Goal: Transaction & Acquisition: Purchase product/service

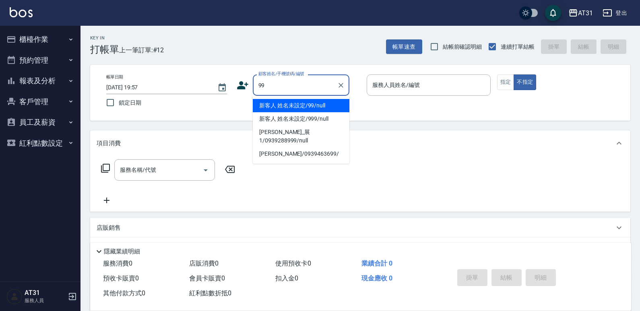
type input "新客人 姓名未設定/99/null"
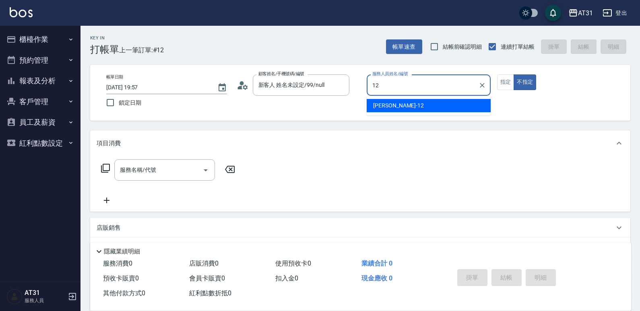
type input "[PERSON_NAME]-12"
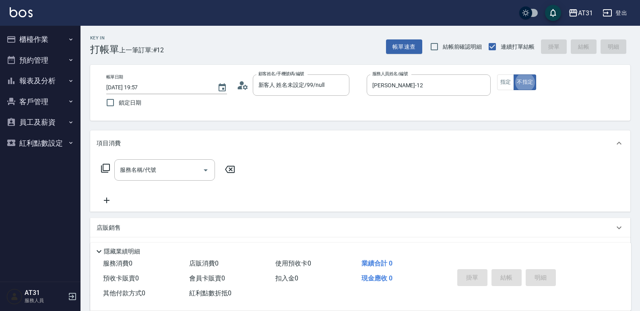
type button "false"
click at [510, 85] on button "指定" at bounding box center [505, 83] width 17 height 16
click at [173, 171] on input "服務名稱/代號" at bounding box center [158, 170] width 81 height 14
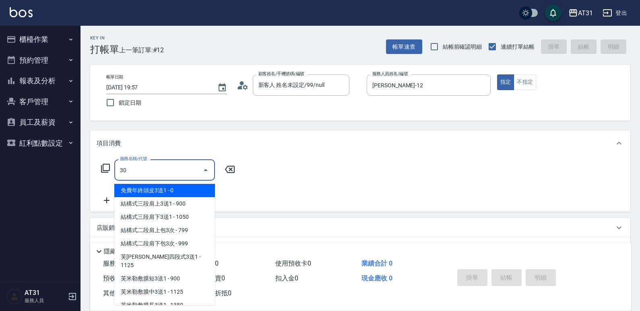
type input "301"
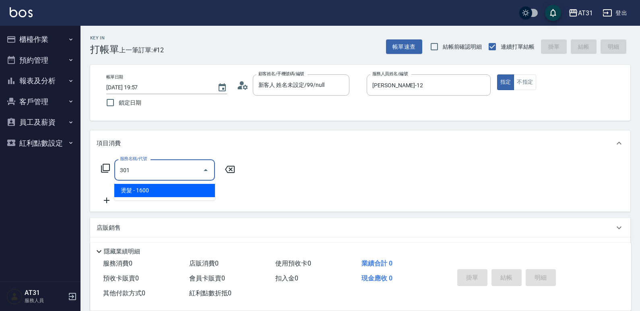
type input "160"
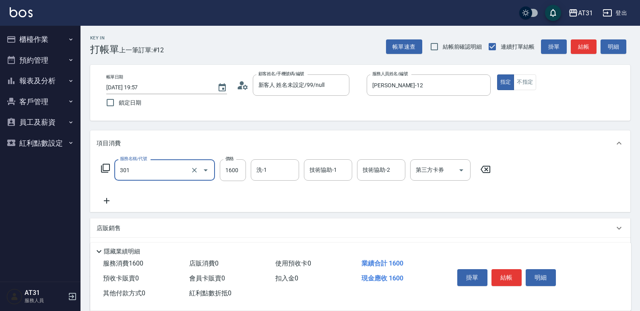
type input "燙髮(301)"
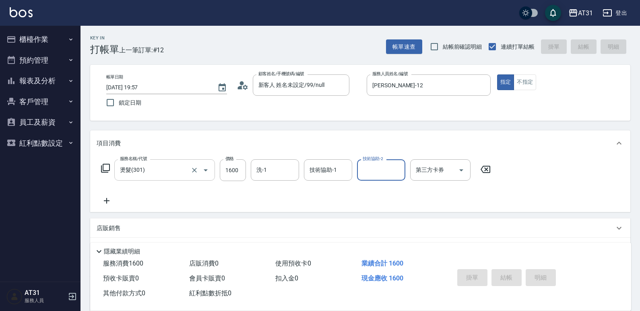
type input "0"
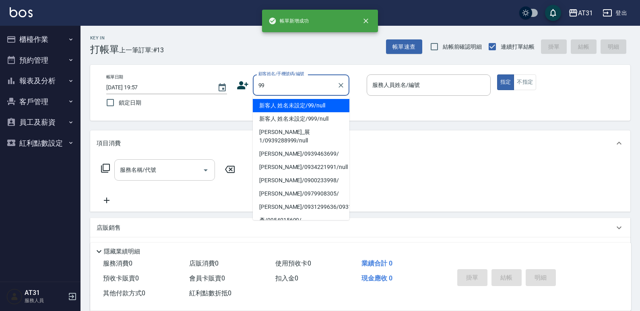
type input "新客人 姓名未設定/99/null"
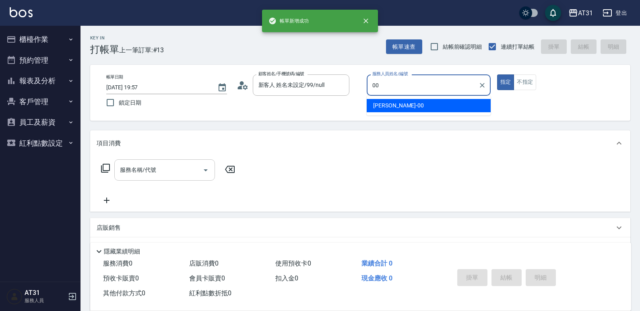
type input "[PERSON_NAME]-00"
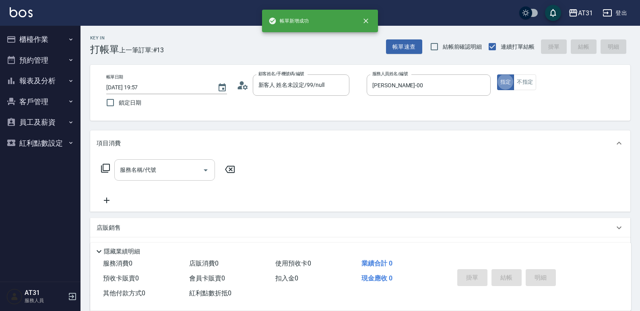
type button "true"
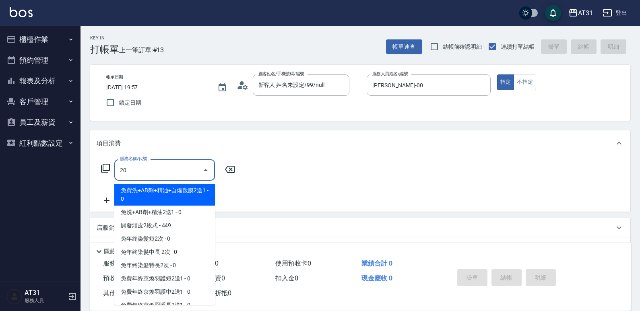
type input "201"
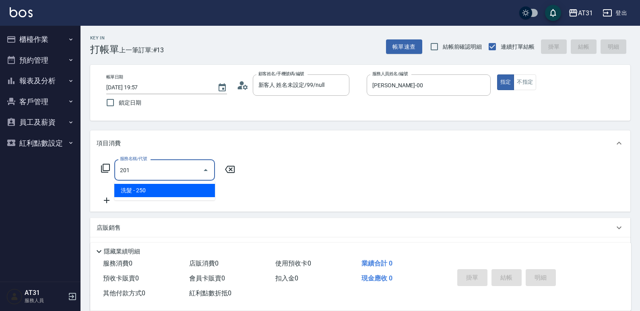
type input "20"
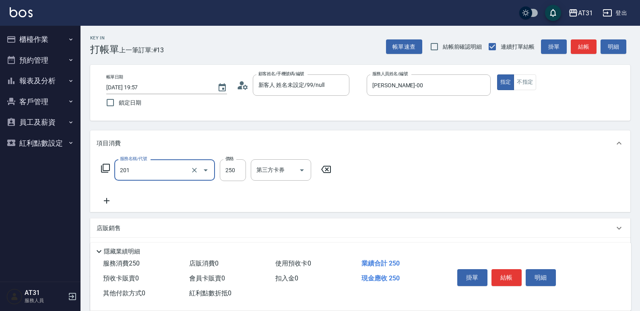
type input "洗髮(201)"
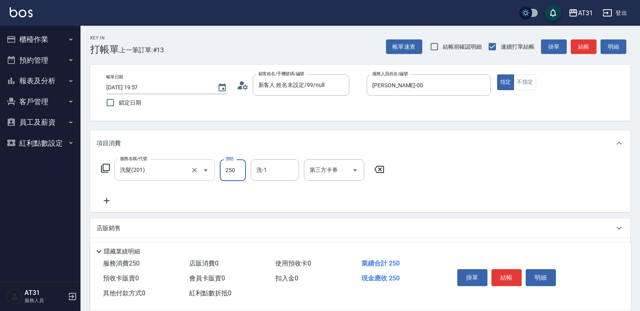
type input "0"
type input "50"
type input "500"
type input "[PERSON_NAME]-46"
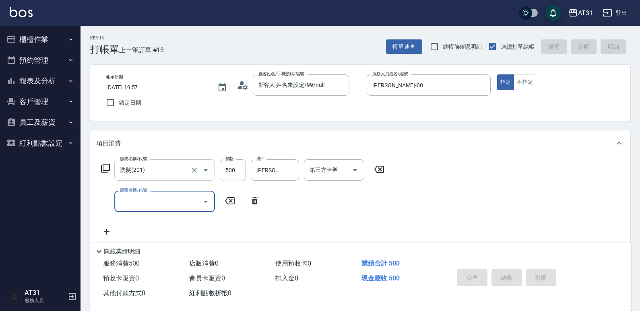
type input "0"
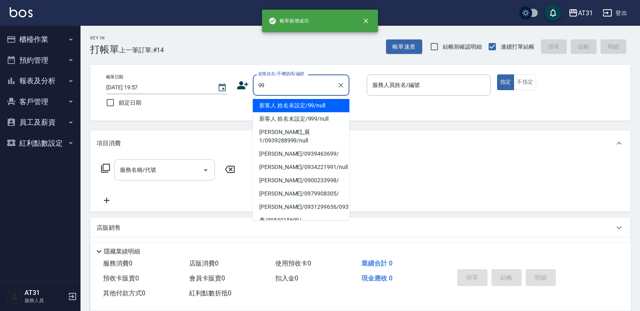
type input "新客人 姓名未設定/99/null"
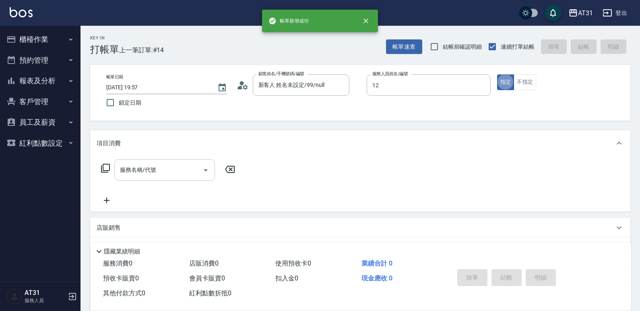
type input "[PERSON_NAME]-12"
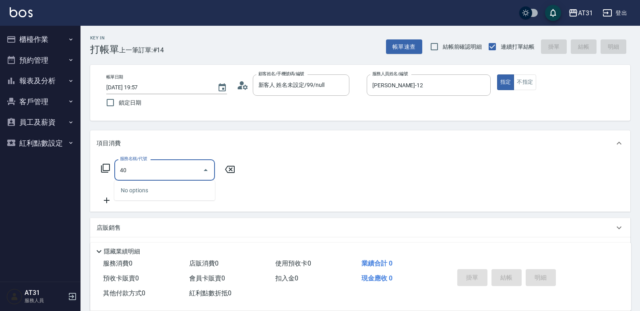
type input "401"
type input "20"
type input "剪髮(401)"
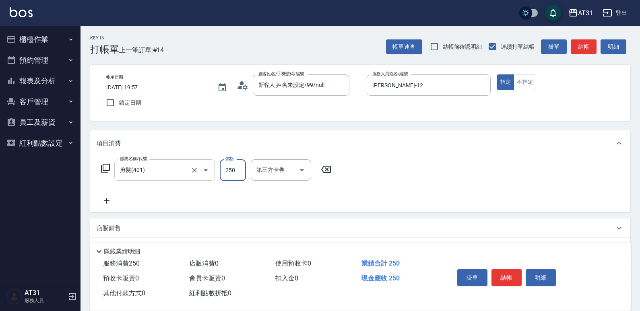
type input "0"
type input "60"
type input "600"
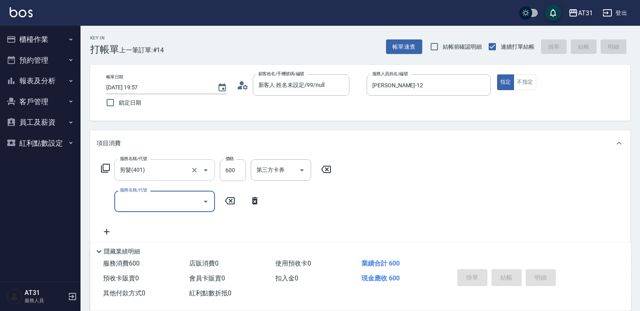
type input "[DATE] 19:58"
type input "0"
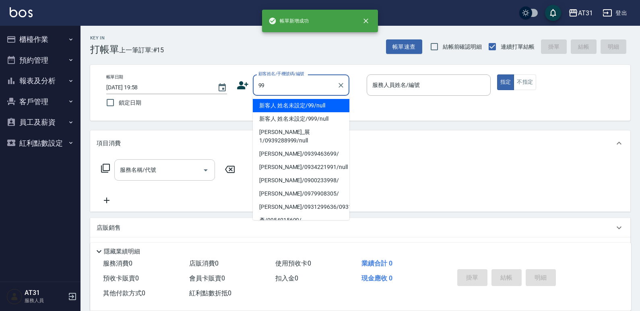
type input "新客人 姓名未設定/99/null"
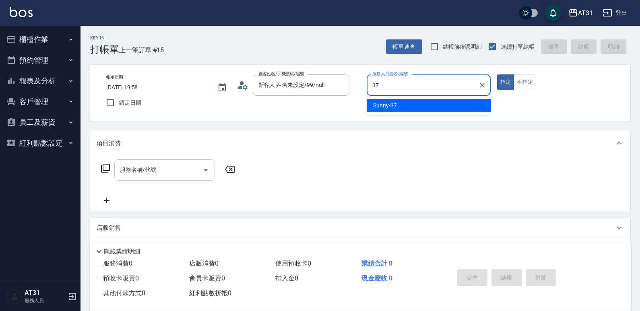
type input "Sunny-37"
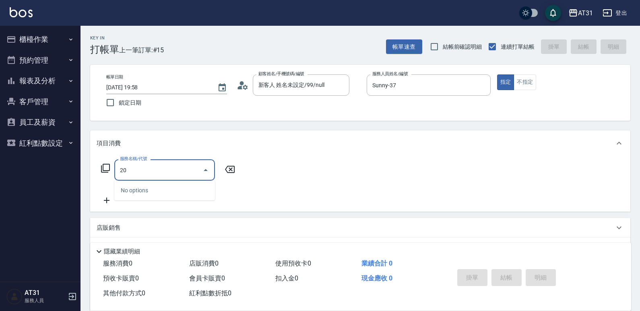
type input "201"
type input "20"
type input "洗髮(201)"
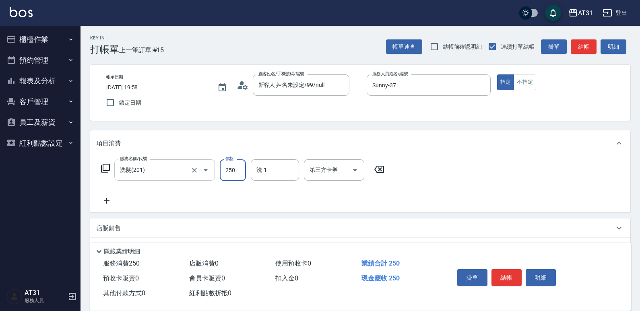
type input "0"
type input "50"
type input "500"
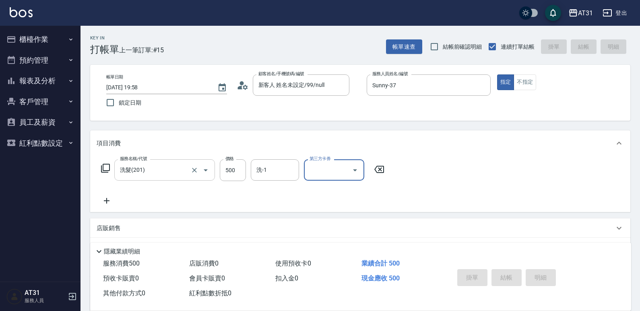
type input "0"
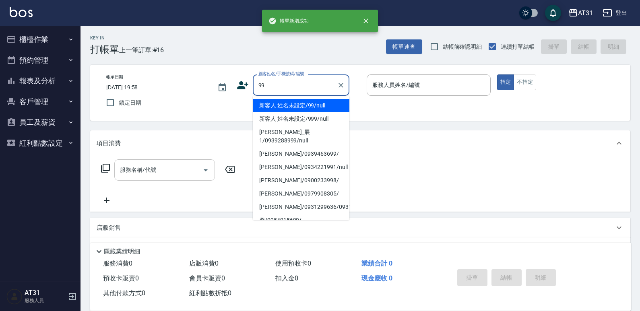
type input "新客人 姓名未設定/99/null"
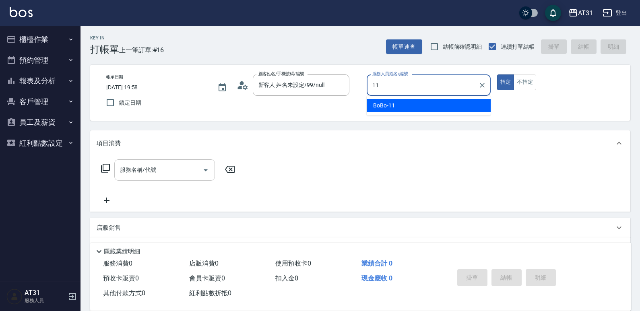
type input "BoBo-11"
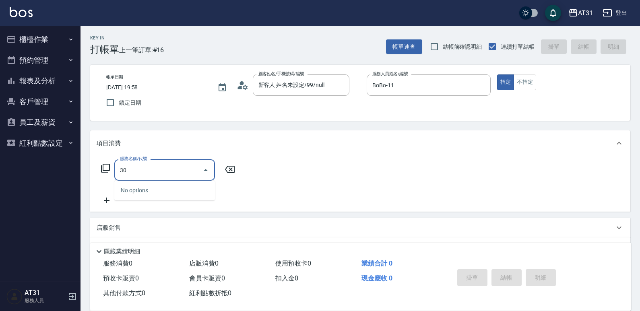
type input "3"
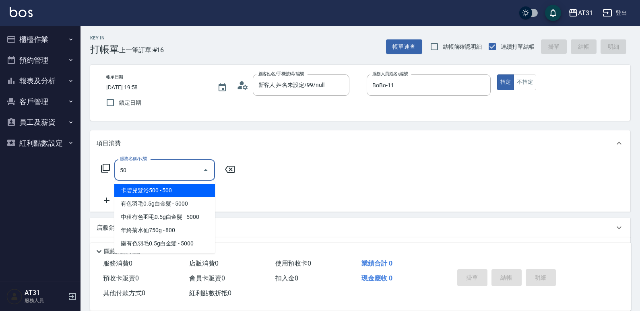
type input "501"
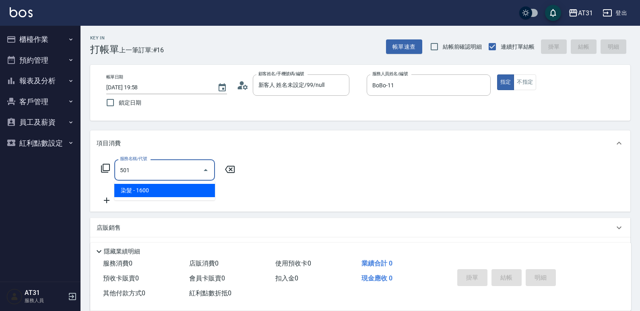
type input "160"
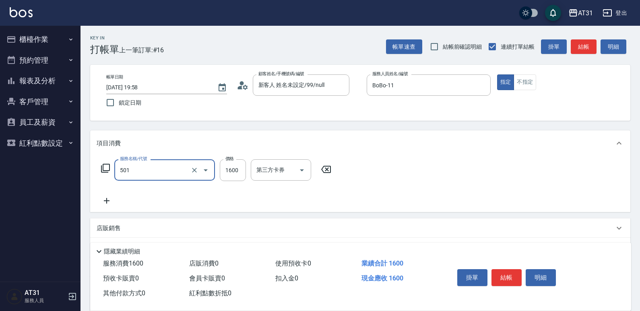
type input "染髮(501)"
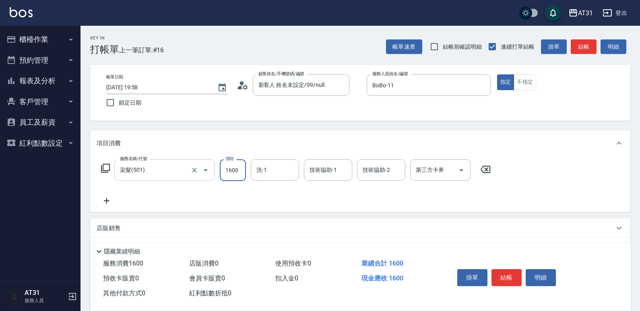
type input "0"
type input "30"
type input "300"
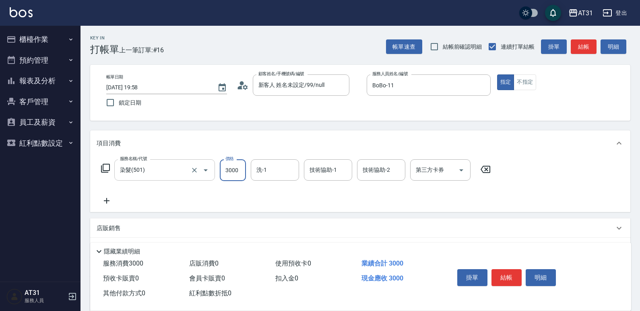
type input "3000"
type input "Lyan-45"
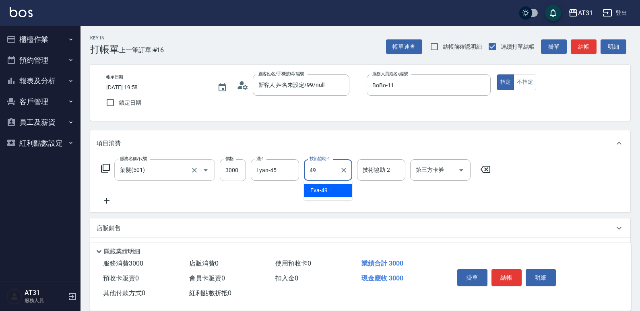
type input "[PERSON_NAME]-49"
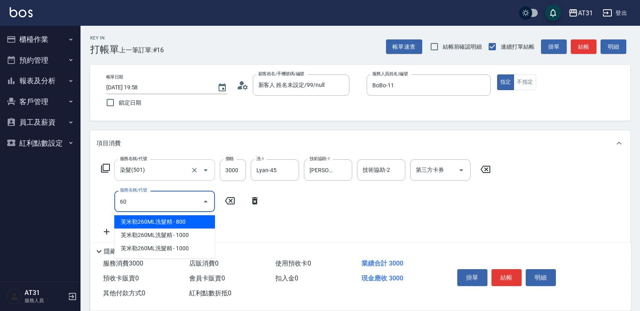
type input "608"
type input "390"
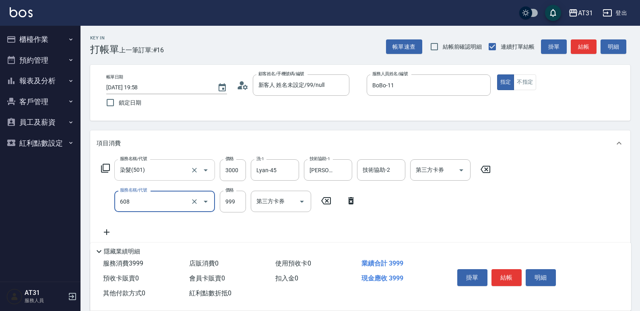
type input "自購二段(608)"
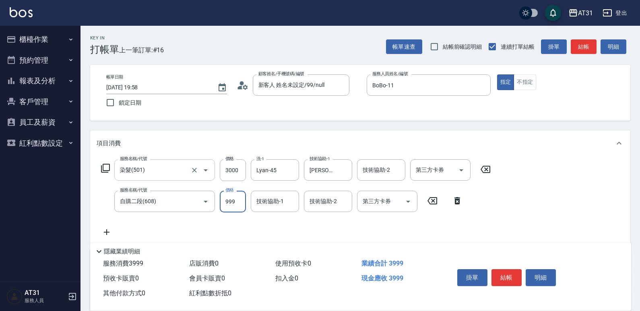
type input "300"
type input "11"
type input "310"
type input "1100"
type input "410"
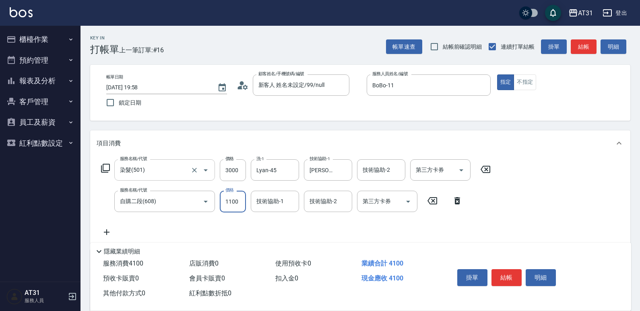
type input "1100"
type input "Lyan-45"
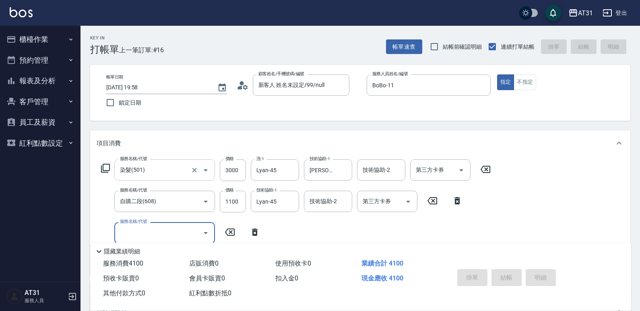
type input "0"
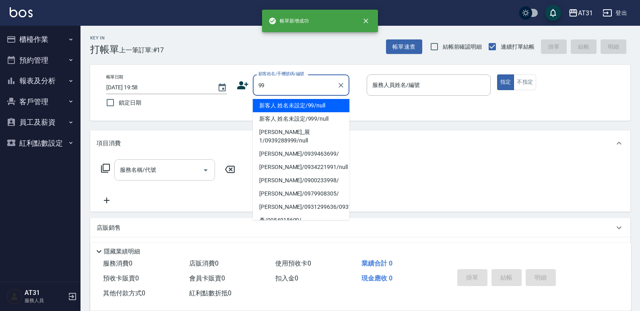
type input "新客人 姓名未設定/99/null"
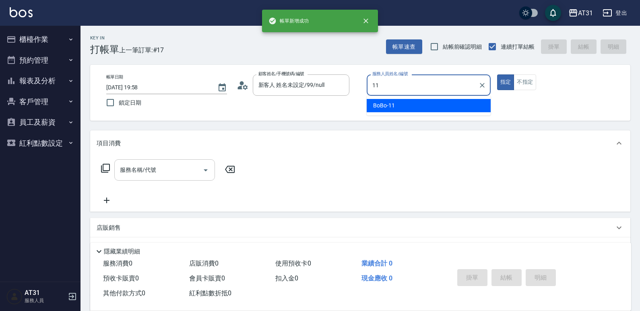
type input "BoBo-11"
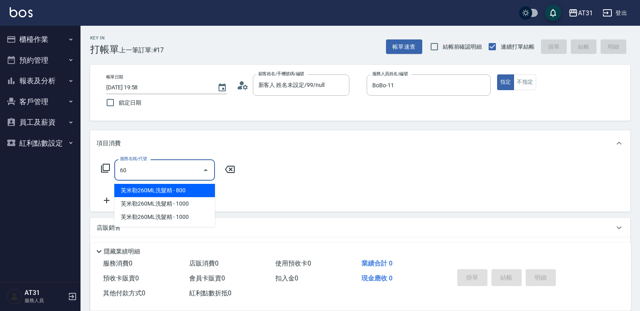
type input "608"
type input "90"
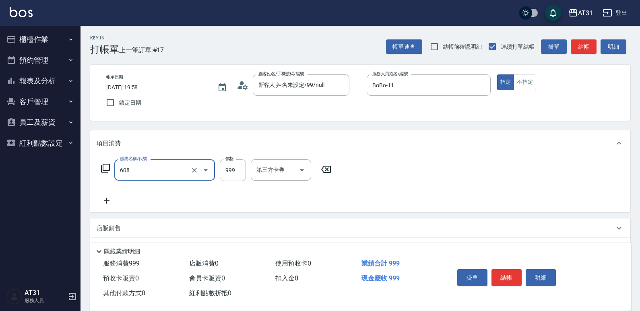
type input "自購二段(608)"
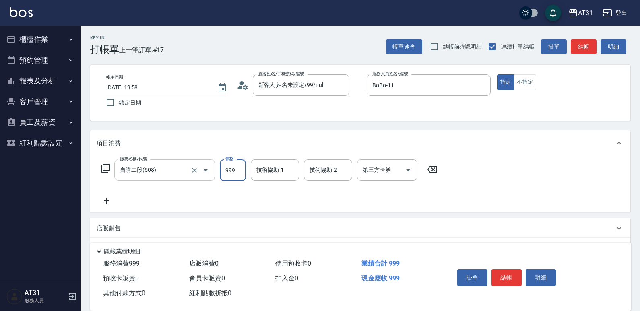
type input "0"
type input "11"
type input "10"
type input "110"
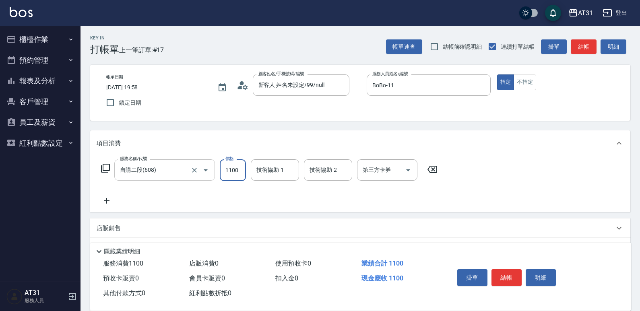
type input "1100"
type input "[PERSON_NAME]-49"
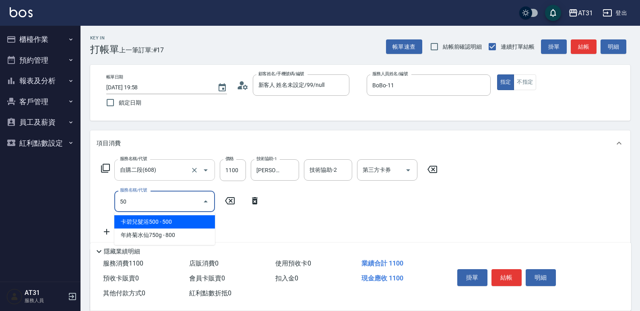
type input "501"
type input "270"
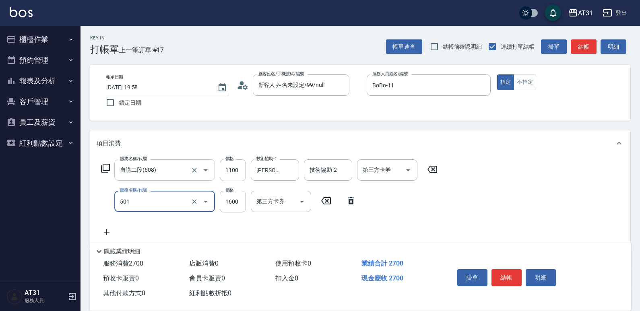
type input "染髮(501)"
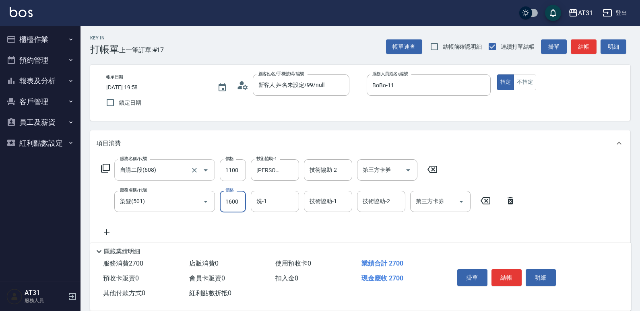
type input "110"
type input "30"
type input "140"
type input "300"
type input "410"
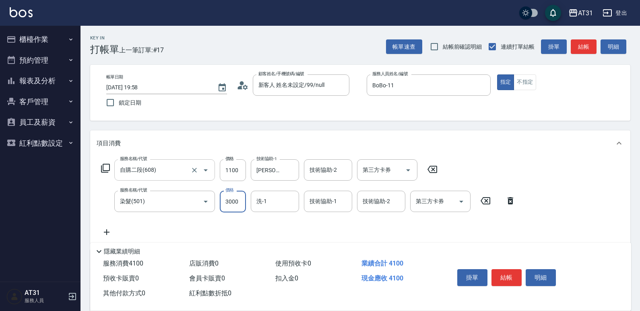
type input "3000"
type input "[PERSON_NAME]-49"
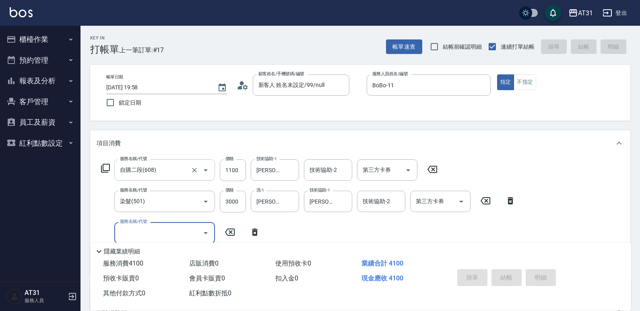
type input "0"
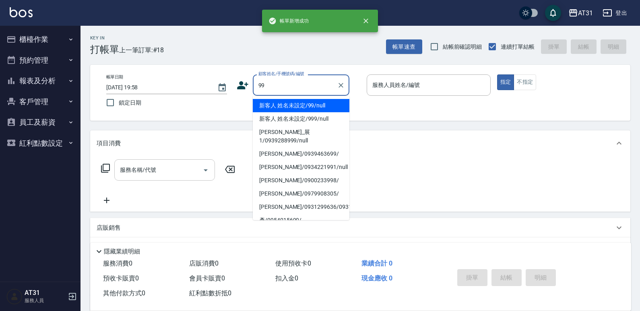
type input "新客人 姓名未設定/99/null"
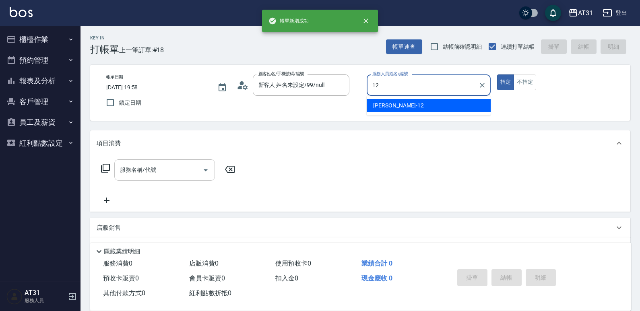
type input "[PERSON_NAME]-12"
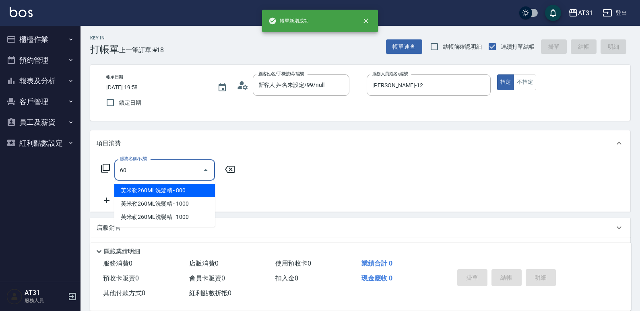
type input "601"
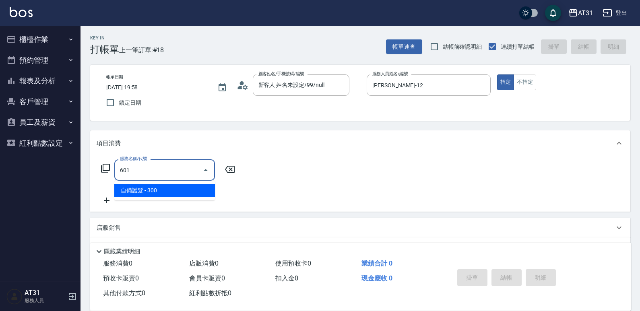
type input "30"
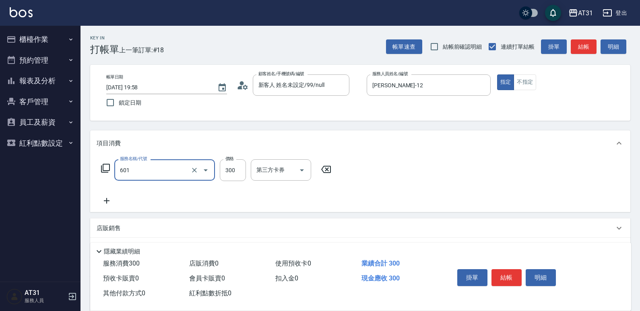
type input "自備護髮(601)"
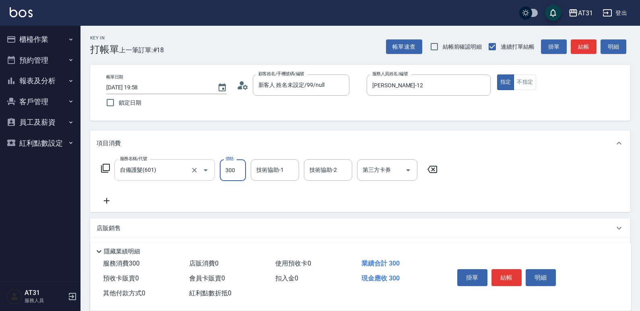
type input "0"
type input "50"
type input "500"
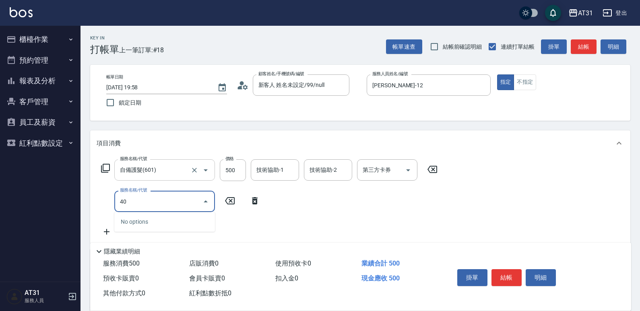
type input "401"
type input "70"
type input "剪髮(401)"
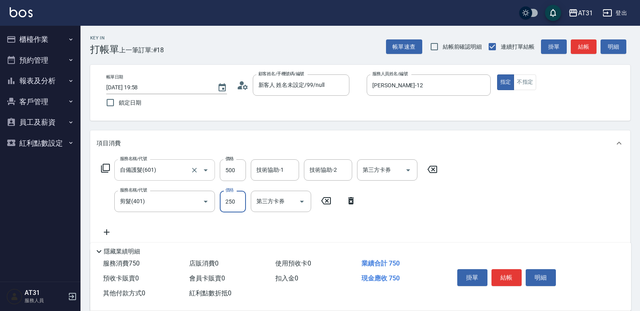
type input "50"
type input "60"
type input "110"
type input "600"
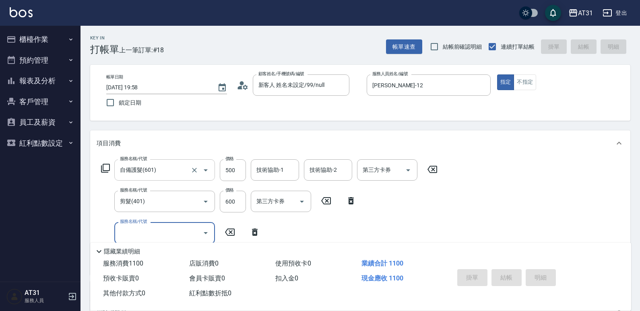
type input "0"
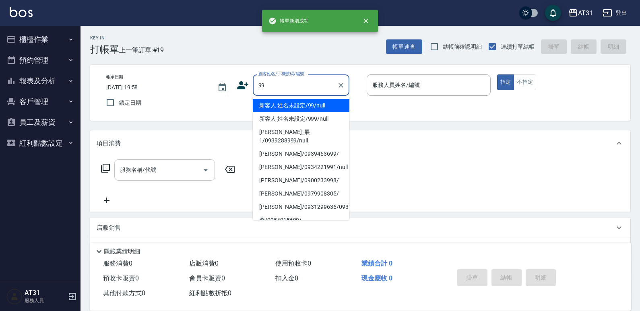
type input "新客人 姓名未設定/99/null"
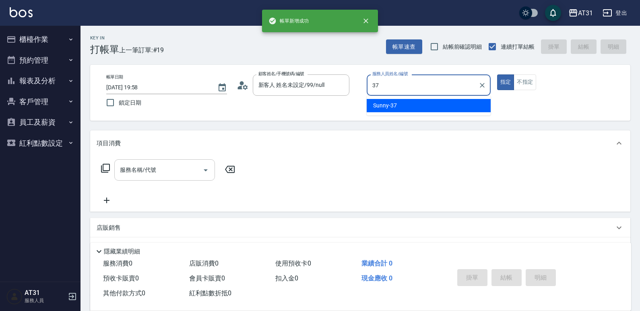
type input "Sunny-37"
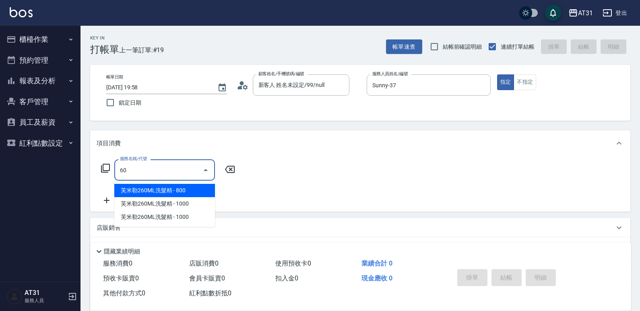
type input "608"
type input "90"
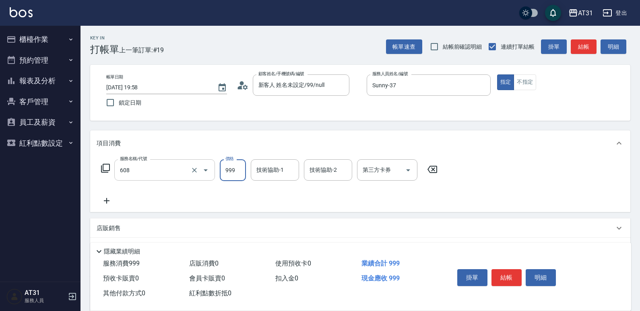
type input "自購二段(608)"
type input "0"
type input "150"
type input "1500"
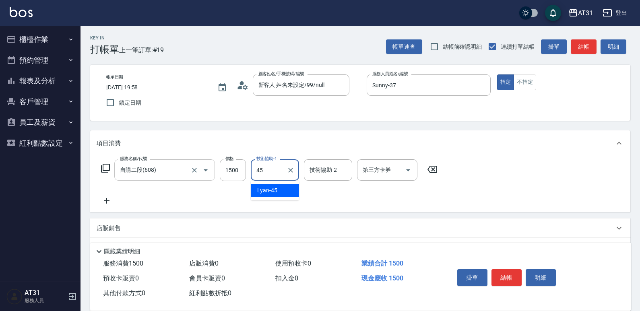
type input "Lyan-45"
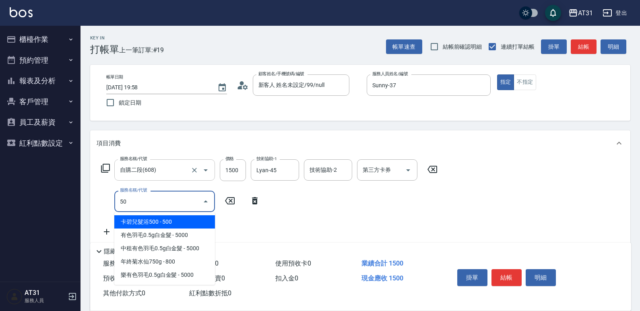
type input "501"
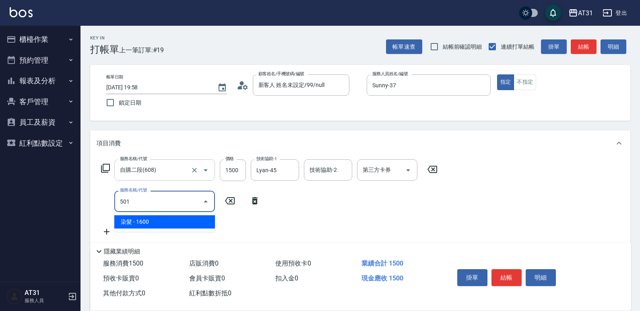
type input "310"
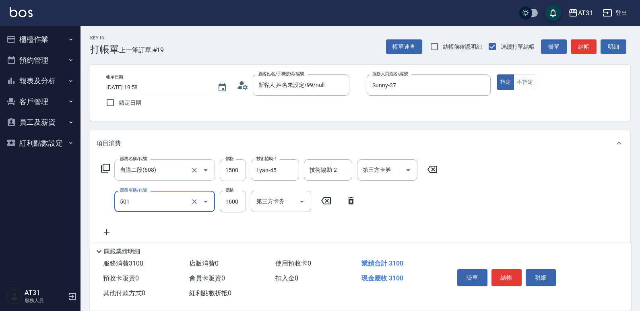
type input "染髮(501)"
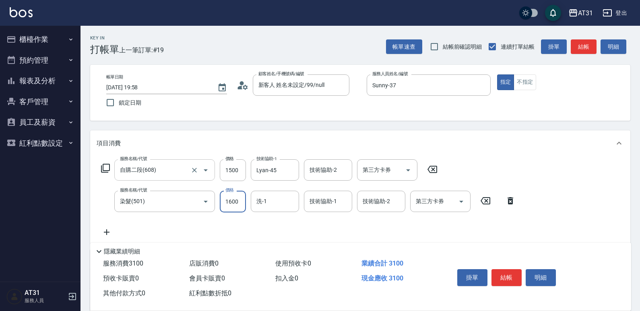
type input "1"
type input "150"
type input "18"
type input "160"
type input "188"
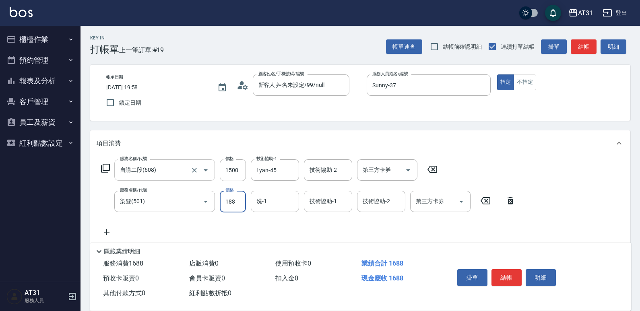
type input "330"
type input "1880"
type input "Lyan-45"
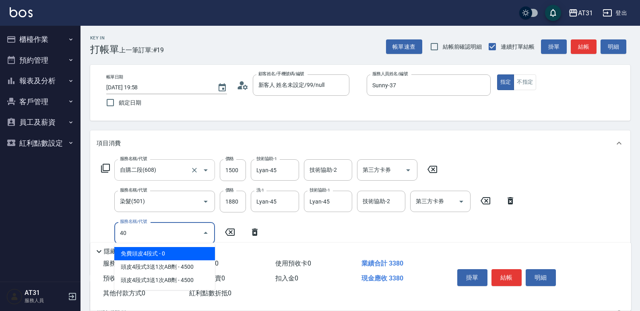
type input "401"
type input "360"
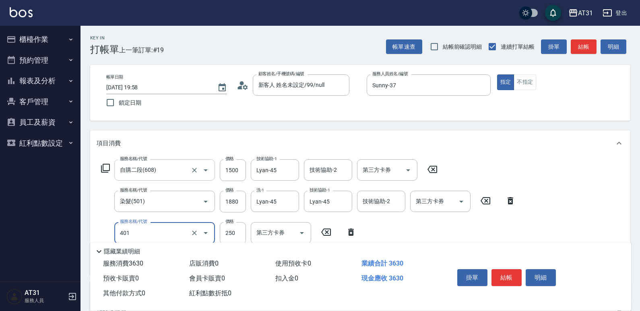
type input "剪髮(401)"
type input "330"
type input "30"
type input "360"
type input "300"
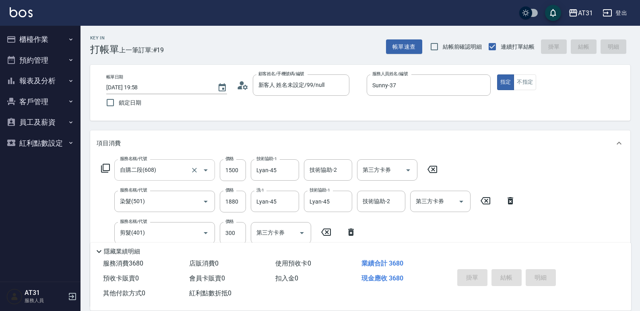
type input "[DATE] 19:59"
type input "0"
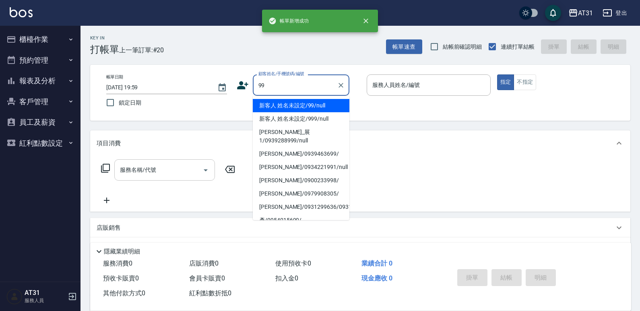
type input "新客人 姓名未設定/99/null"
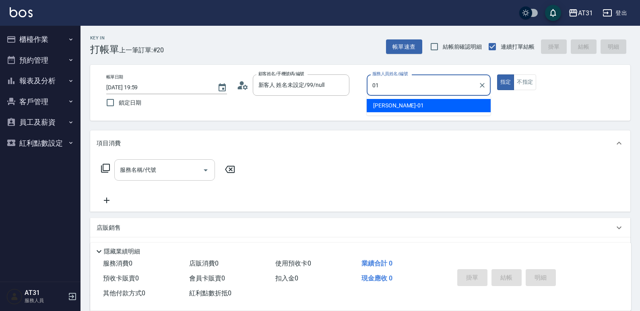
type input "[PERSON_NAME]-01"
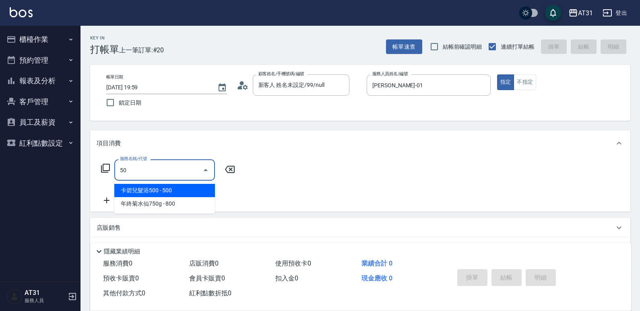
type input "501"
type input "160"
type input "染髮(501)"
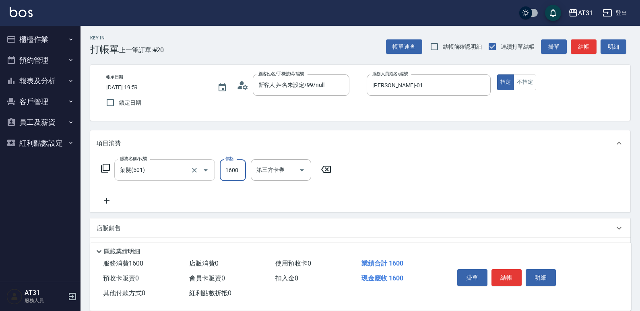
type input "0"
type input "15"
type input "10"
type input "159"
type input "150"
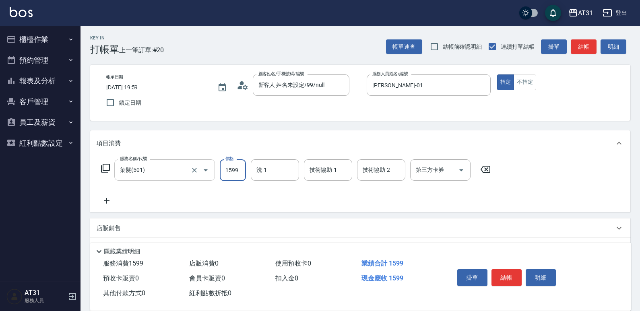
type input "1599"
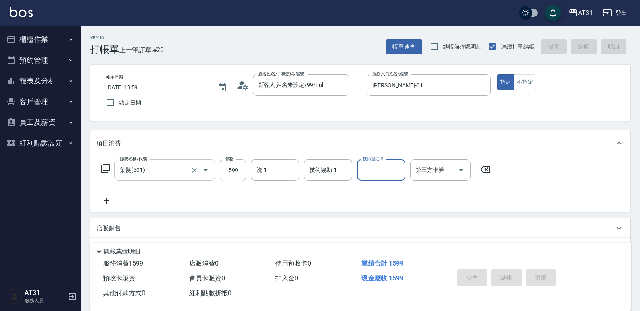
type input "0"
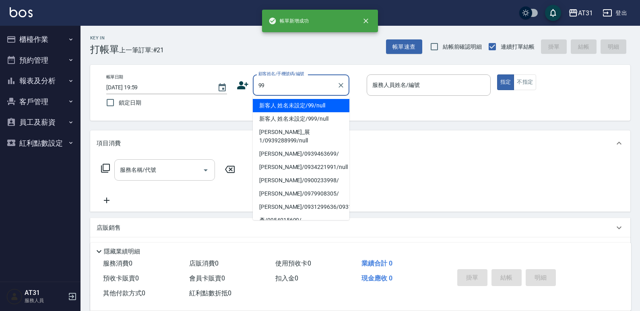
type input "新客人 姓名未設定/99/null"
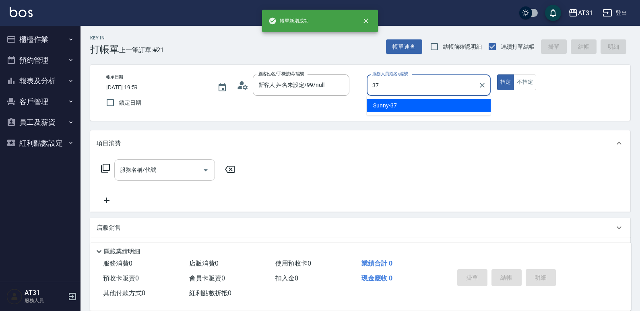
type input "3"
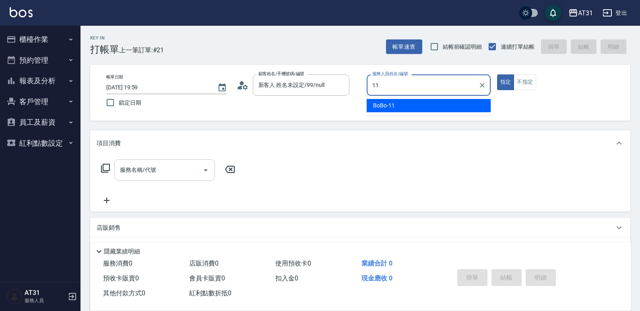
type input "BoBo-11"
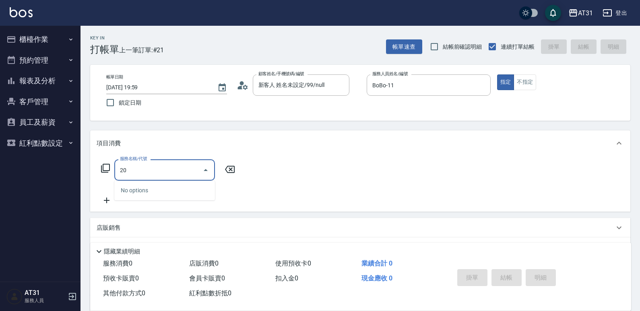
type input "201"
type input "20"
type input "洗髮(201)"
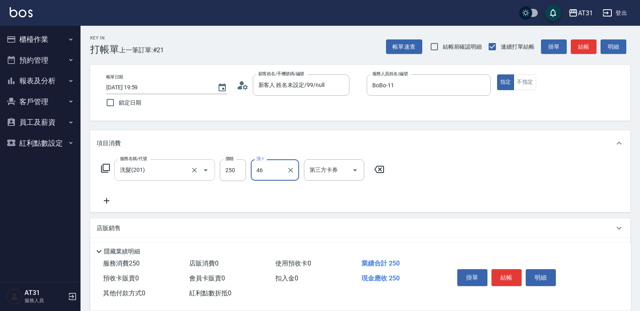
type input "[PERSON_NAME]-46"
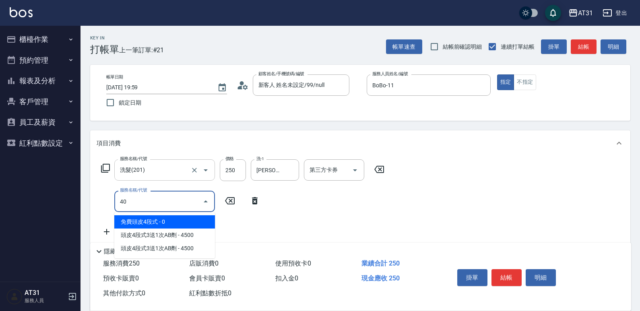
type input "401"
type input "50"
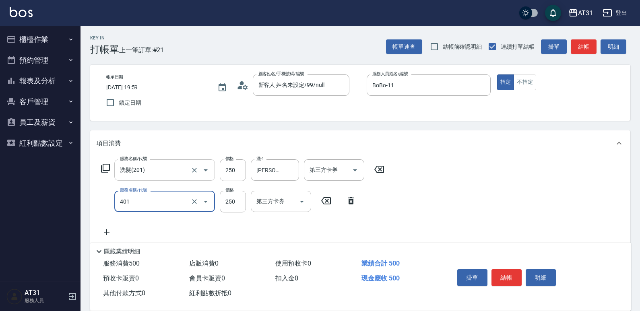
type input "剪髮(401)"
type input "20"
click at [234, 198] on input "45" at bounding box center [233, 202] width 26 height 22
type input "45"
type input "70"
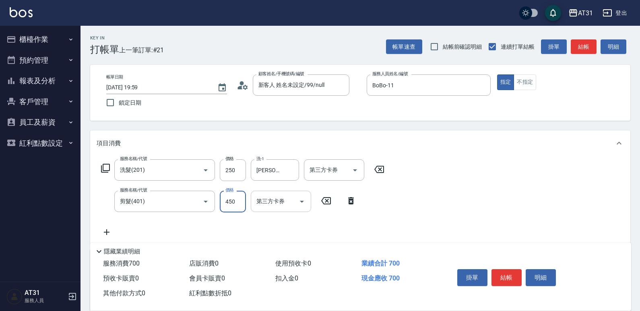
type input "450"
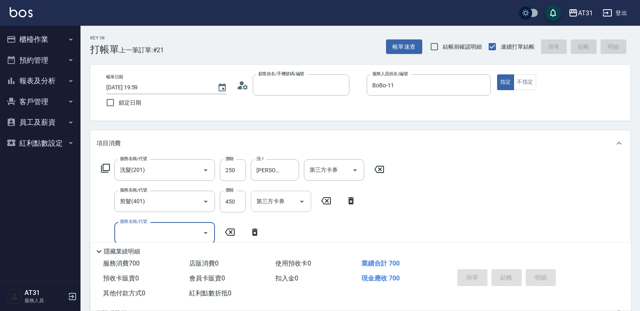
type input "0"
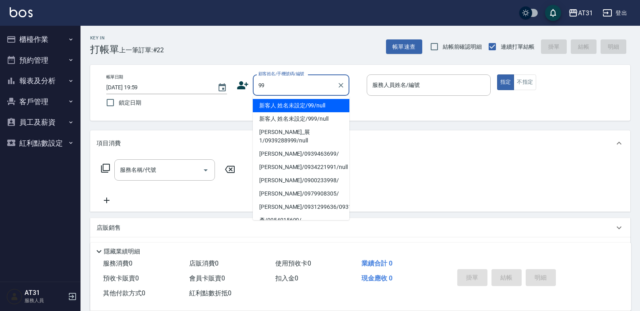
type input "新客人 姓名未設定/99/null"
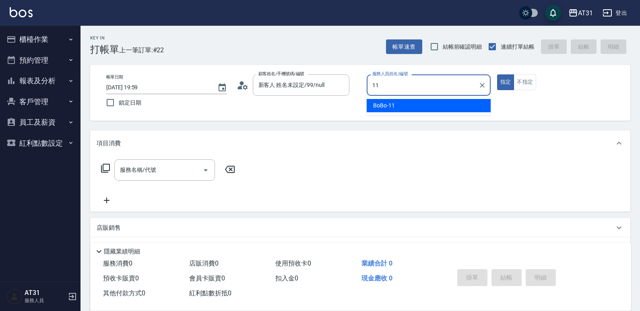
type input "BoBo-11"
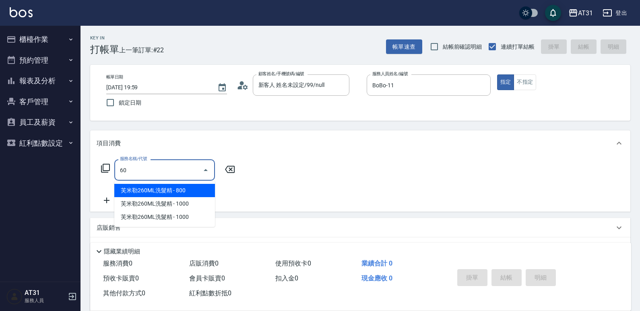
type input "608"
type input "90"
type input "自購二段(608)"
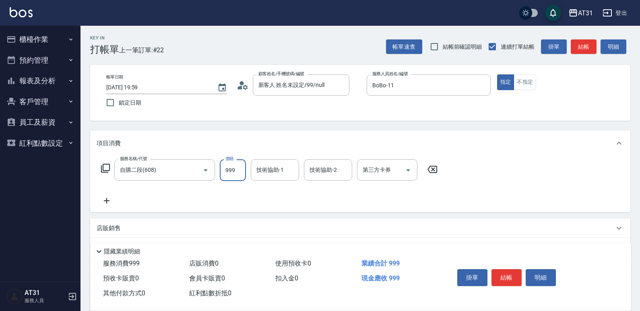
type input "2"
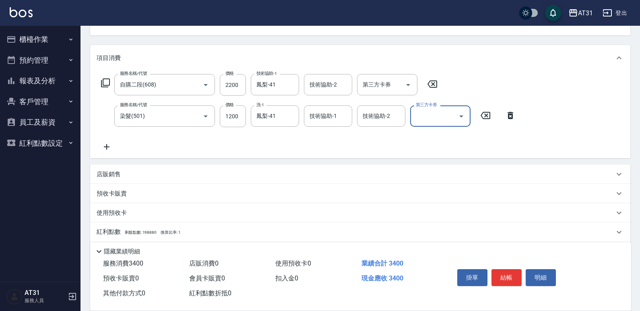
scroll to position [132, 0]
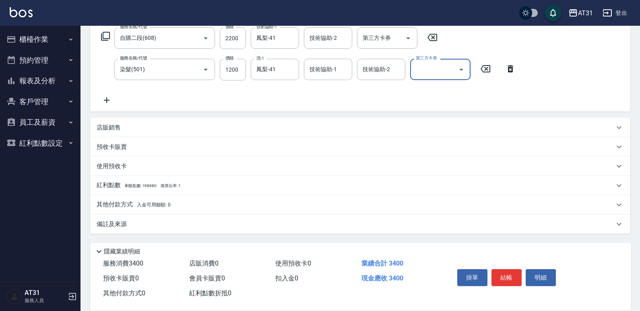
click at [128, 205] on p "其他付款方式 入金可用餘額: 0" at bounding box center [134, 205] width 74 height 9
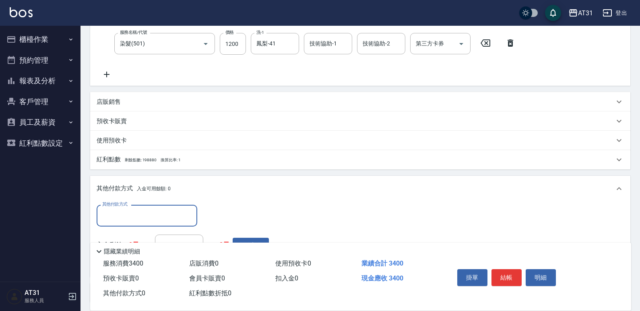
scroll to position [0, 0]
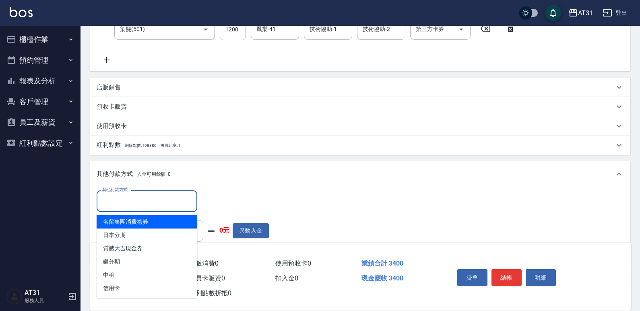
click at [130, 201] on input "其他付款方式" at bounding box center [146, 201] width 93 height 14
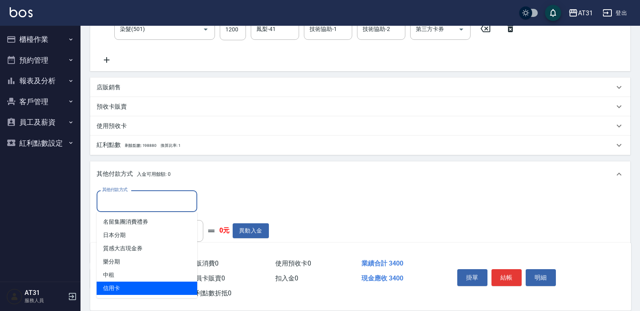
click at [127, 292] on span "信用卡" at bounding box center [147, 288] width 101 height 13
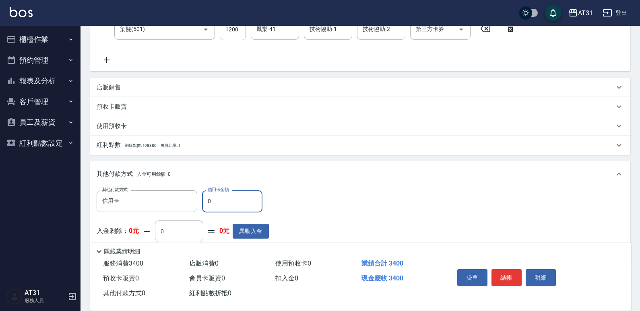
drag, startPoint x: 221, startPoint y: 201, endPoint x: 283, endPoint y: 167, distance: 70.7
click at [208, 201] on input "0" at bounding box center [232, 201] width 60 height 22
click at [505, 269] on button "結帳" at bounding box center [507, 277] width 30 height 17
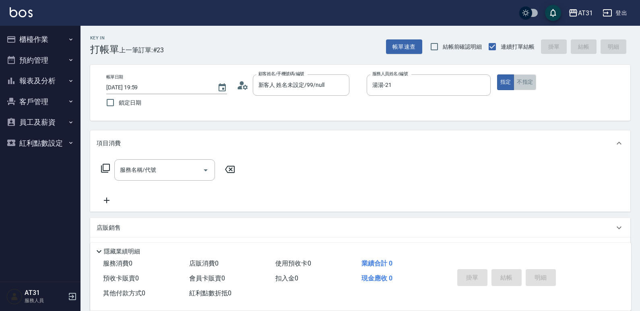
click at [520, 84] on button "不指定" at bounding box center [525, 83] width 23 height 16
click at [176, 166] on input "服務名稱/代號" at bounding box center [158, 170] width 81 height 14
click at [108, 165] on icon at bounding box center [105, 168] width 9 height 9
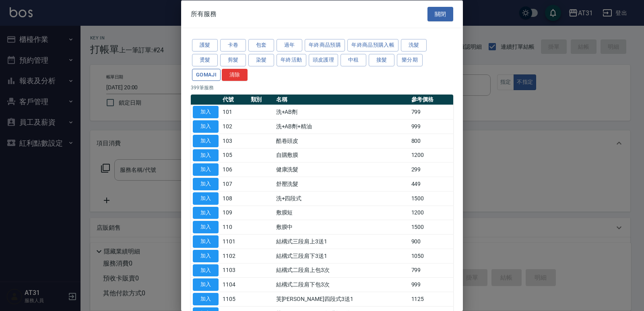
click at [210, 75] on button "GOMAJI" at bounding box center [206, 74] width 29 height 12
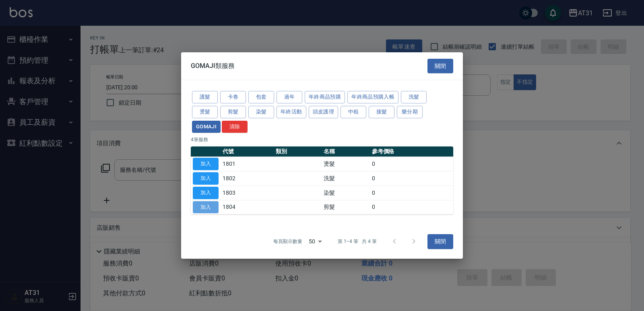
click at [205, 206] on button "加入" at bounding box center [206, 207] width 26 height 12
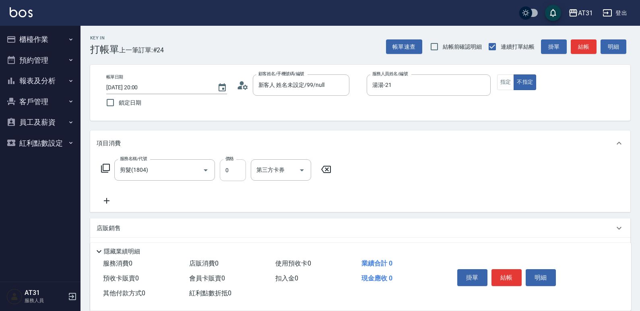
click at [228, 168] on input "0" at bounding box center [233, 170] width 26 height 22
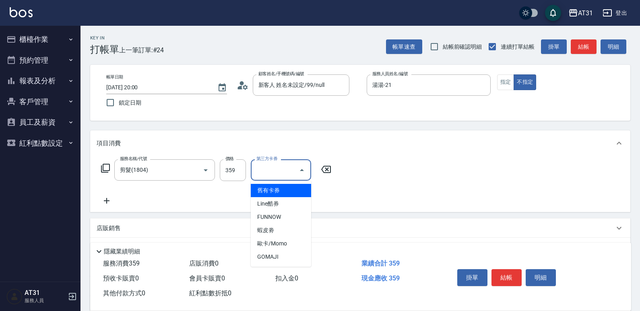
click at [272, 171] on input "第三方卡券" at bounding box center [275, 170] width 41 height 14
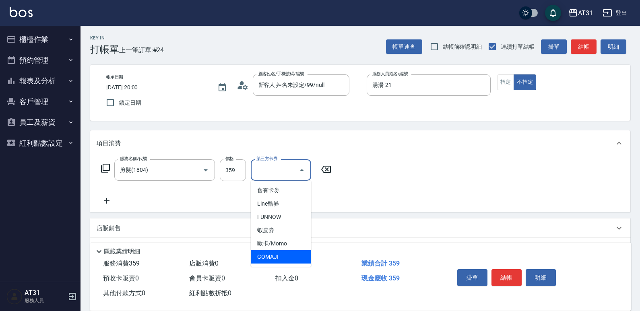
click at [281, 263] on span "GOMAJI" at bounding box center [281, 257] width 60 height 13
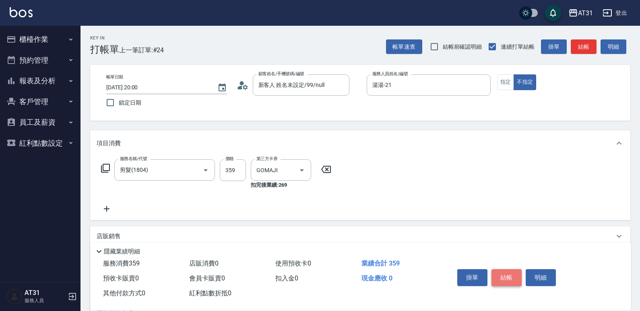
click at [507, 271] on button "結帳" at bounding box center [507, 277] width 30 height 17
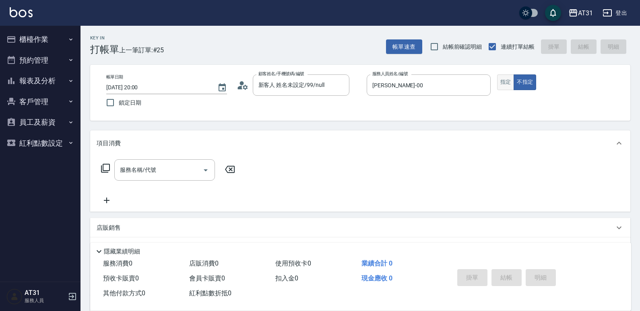
click at [507, 77] on button "指定" at bounding box center [505, 83] width 17 height 16
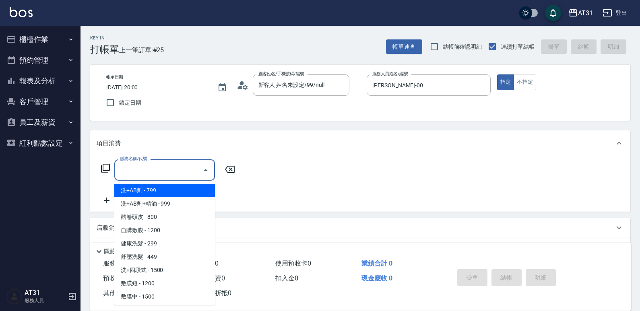
click at [137, 170] on input "服務名稱/代號" at bounding box center [158, 170] width 81 height 14
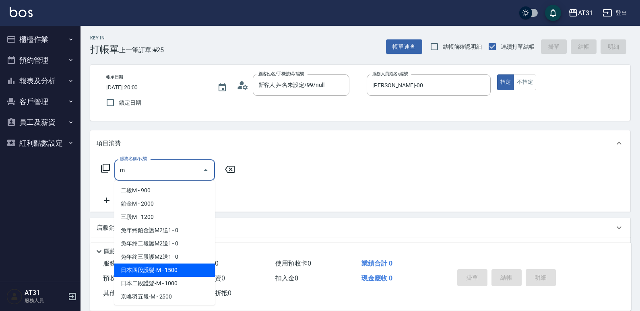
scroll to position [40, 0]
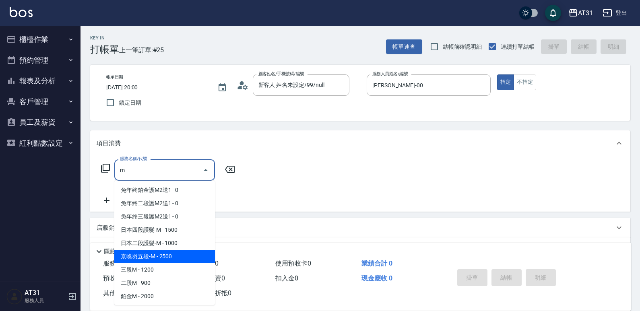
click at [157, 256] on span "京喚羽五段-M - 2500" at bounding box center [164, 256] width 101 height 13
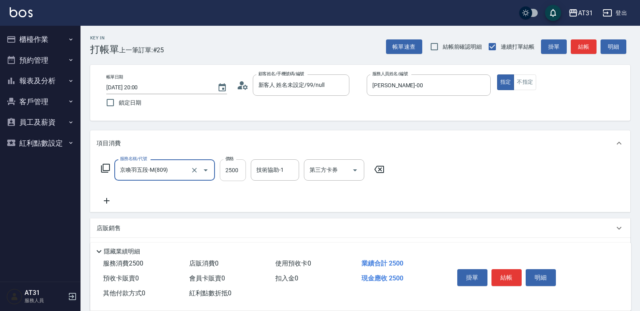
click at [237, 165] on input "2500" at bounding box center [233, 170] width 26 height 22
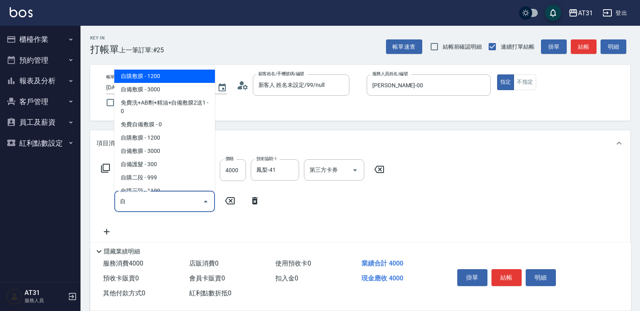
click at [160, 72] on span "自購敷膜 - 1200" at bounding box center [164, 76] width 101 height 13
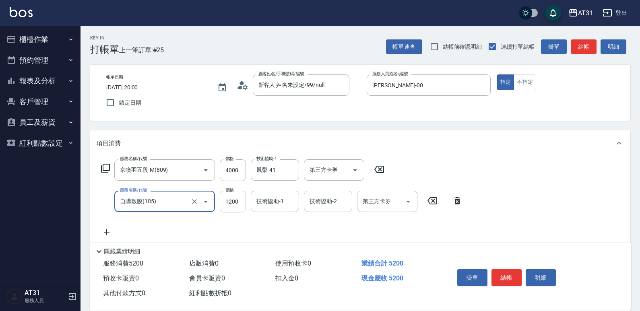
click at [238, 198] on input "1200" at bounding box center [233, 202] width 26 height 22
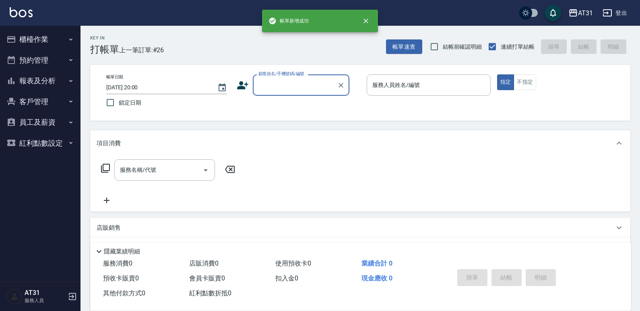
click at [68, 82] on icon "button" at bounding box center [71, 81] width 6 height 6
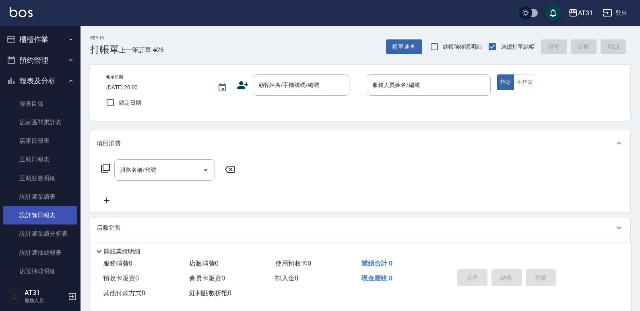
click at [60, 211] on link "設計師日報表" at bounding box center [40, 215] width 74 height 19
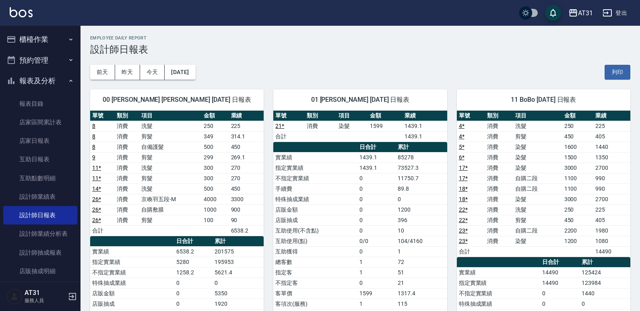
click at [54, 44] on button "櫃檯作業" at bounding box center [40, 39] width 74 height 21
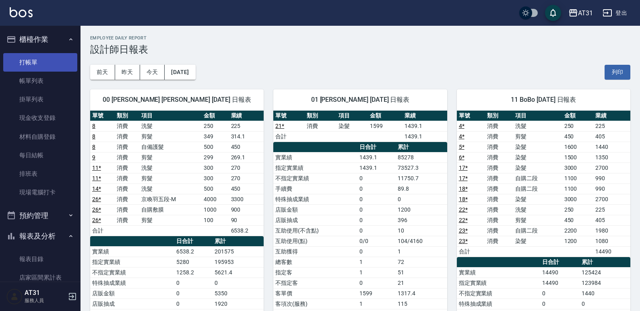
click at [50, 67] on link "打帳單" at bounding box center [40, 62] width 74 height 19
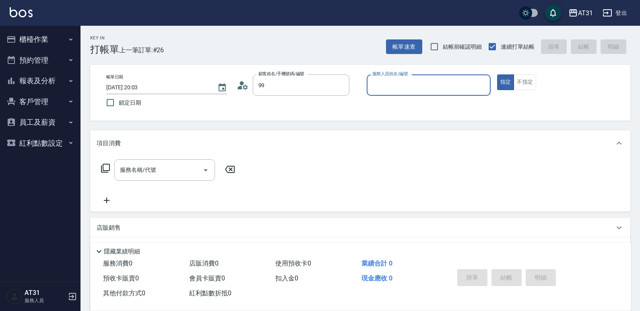
type input "新客人 姓名未設定/99/null"
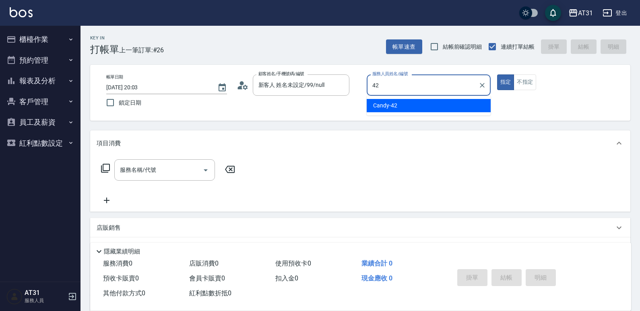
type input "Candy-42"
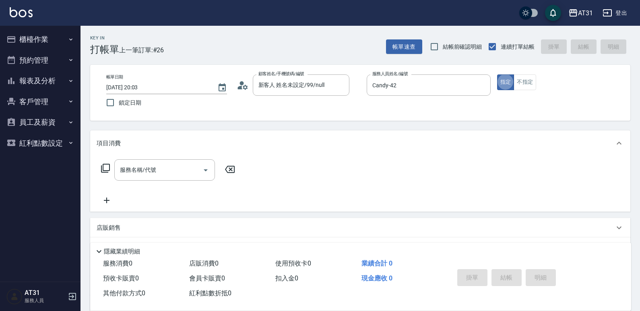
type button "true"
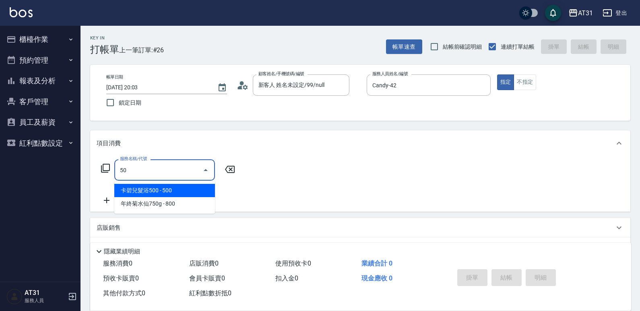
type input "501"
type input "160"
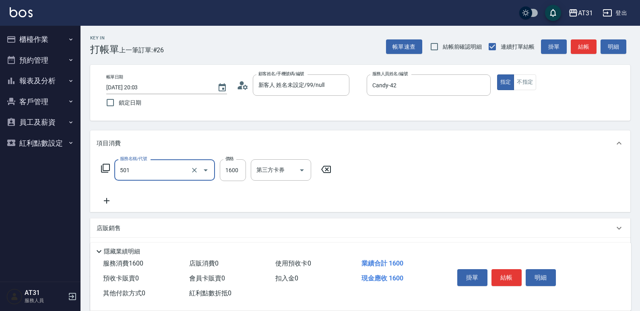
type input "染髮(501)"
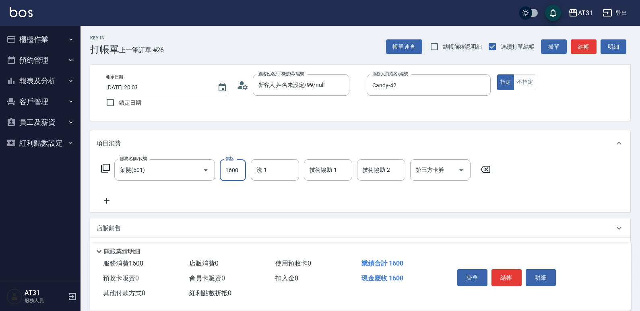
type input "0"
type input "16"
type input "10"
type input "168"
type input "160"
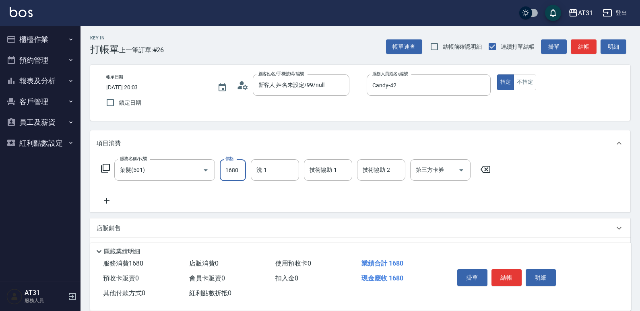
type input "1680"
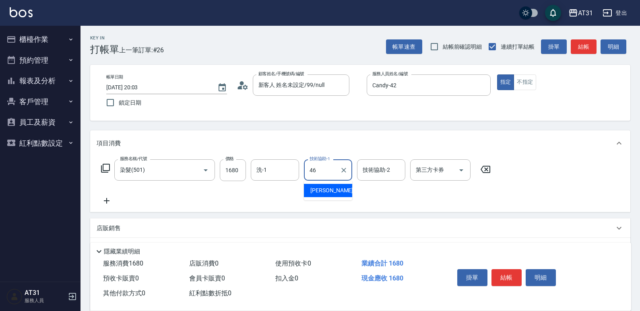
type input "[PERSON_NAME]-46"
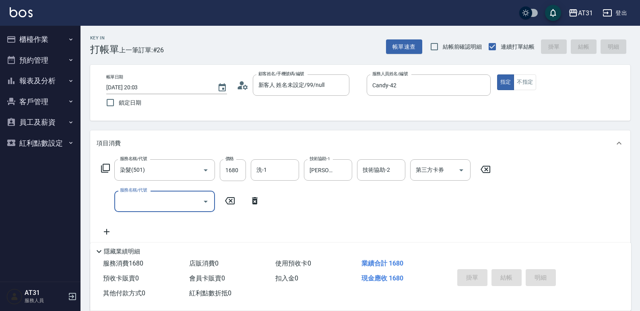
type input "0"
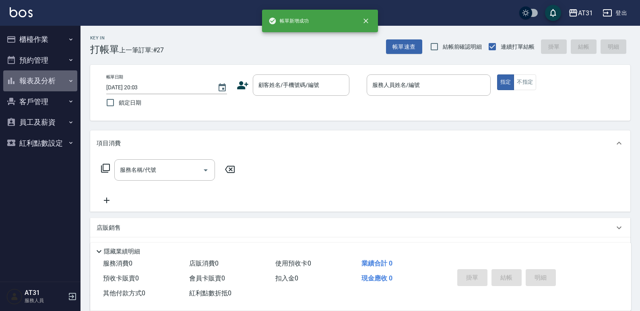
click at [30, 86] on button "報表及分析" at bounding box center [40, 80] width 74 height 21
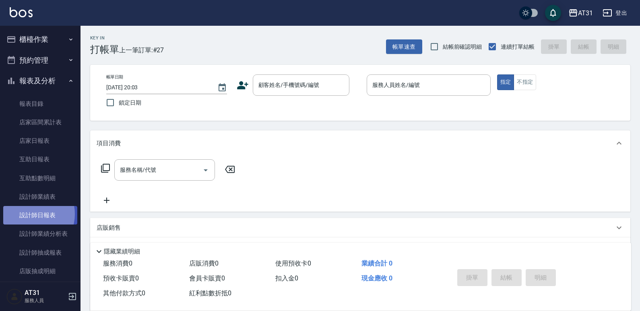
click at [30, 214] on link "設計師日報表" at bounding box center [40, 215] width 74 height 19
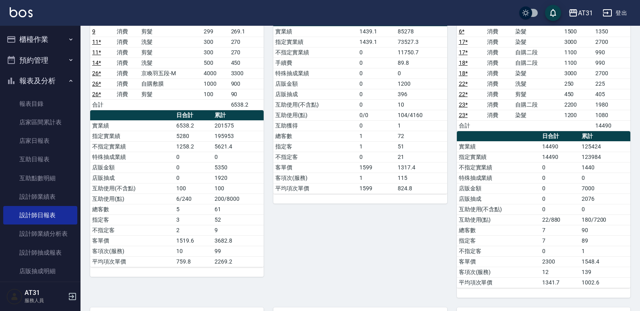
scroll to position [77, 0]
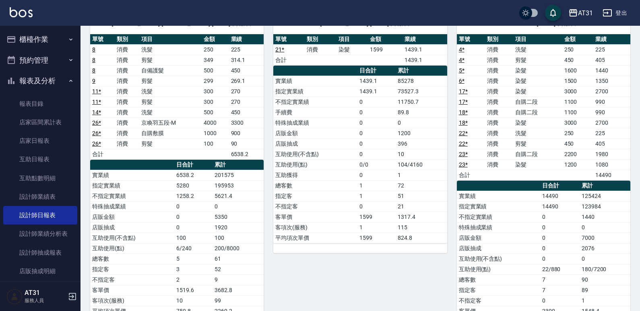
click at [33, 41] on button "櫃檯作業" at bounding box center [40, 39] width 74 height 21
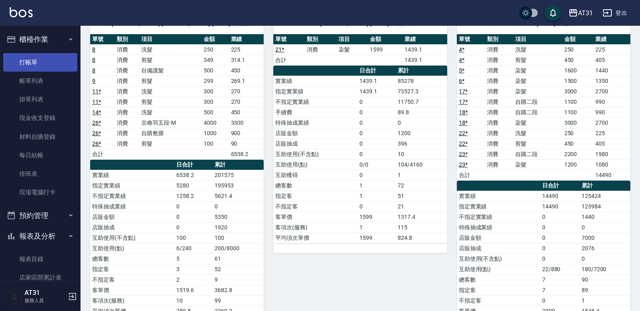
click at [35, 68] on link "打帳單" at bounding box center [40, 62] width 74 height 19
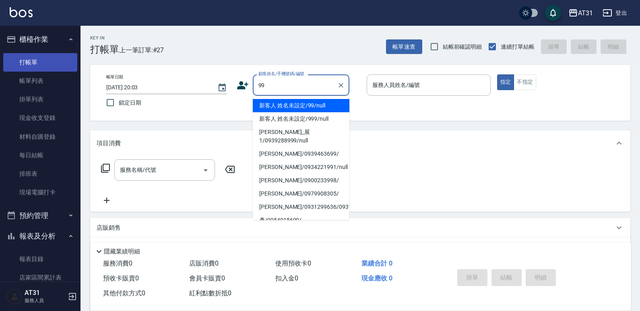
type input "新客人 姓名未設定/99/null"
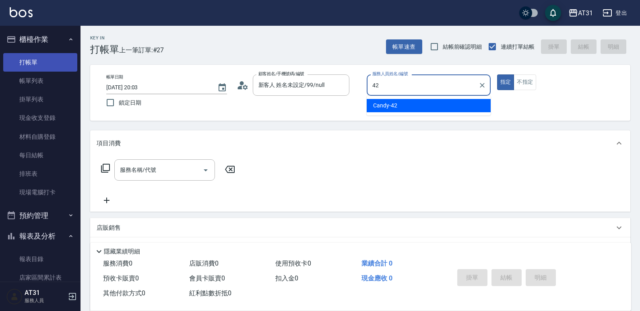
type input "Candy-42"
type button "true"
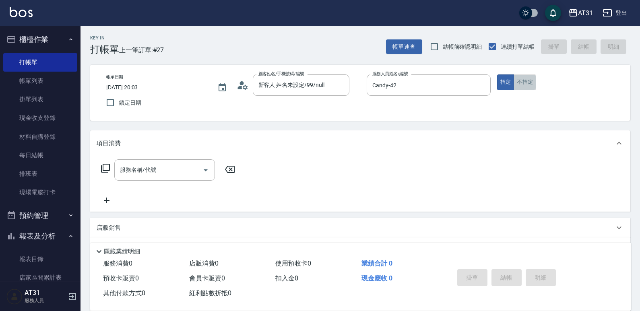
click at [523, 89] on button "不指定" at bounding box center [525, 83] width 23 height 16
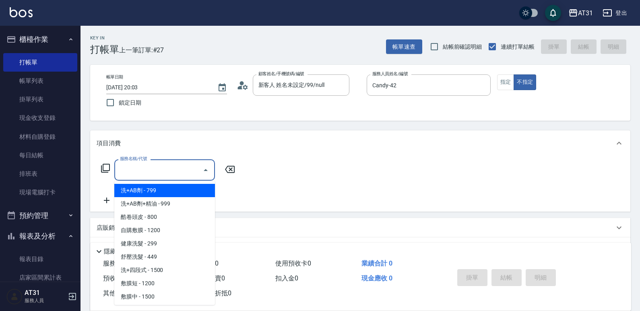
click at [147, 169] on div "服務名稱/代號 服務名稱/代號" at bounding box center [164, 169] width 101 height 21
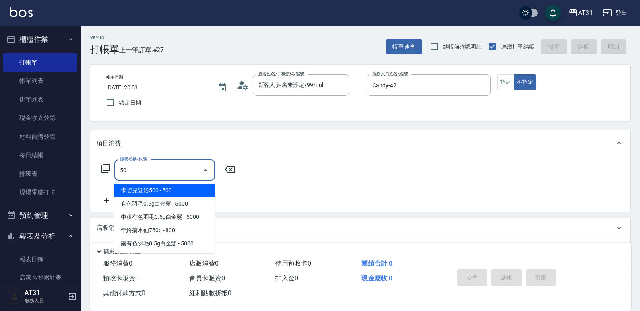
type input "501"
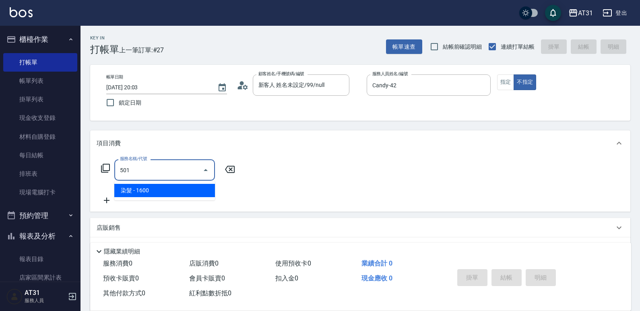
type input "160"
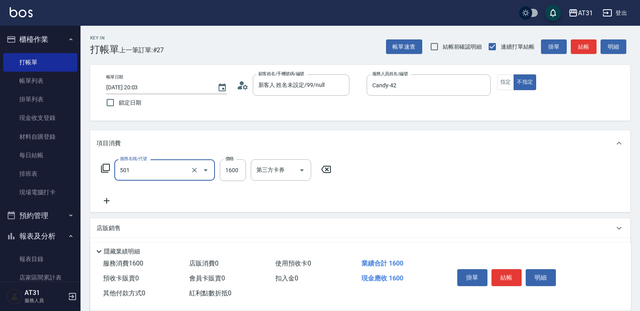
type input "染髮(501)"
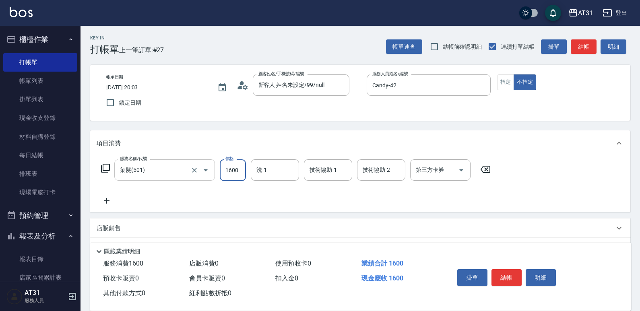
type input "0"
type input "22"
type input "20"
type input "220"
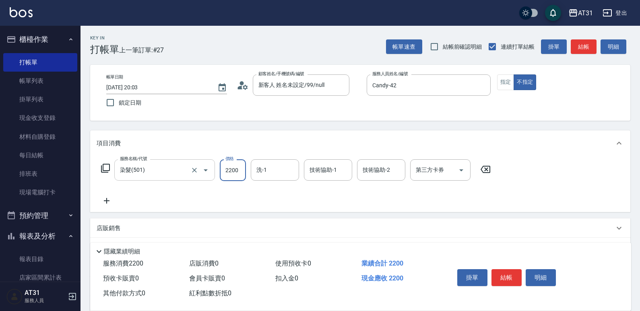
type input "2200"
type input "[PERSON_NAME]-46"
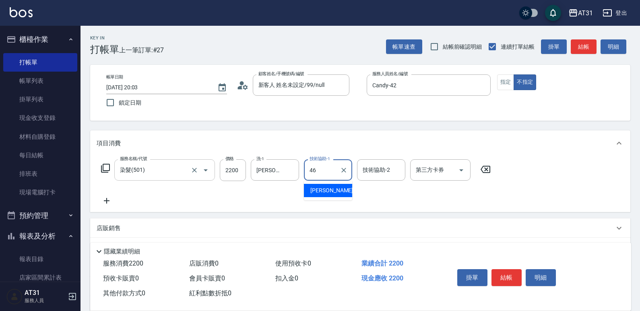
type input "[PERSON_NAME]-46"
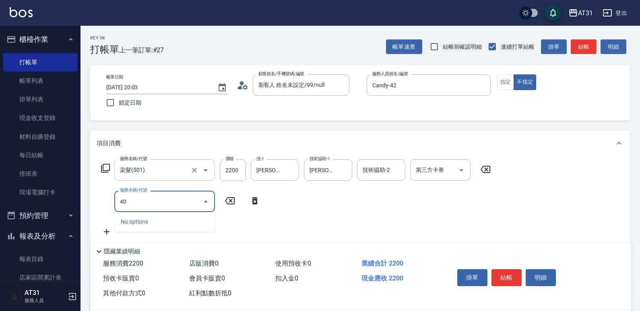
type input "401"
type input "240"
type input "剪髮(401)"
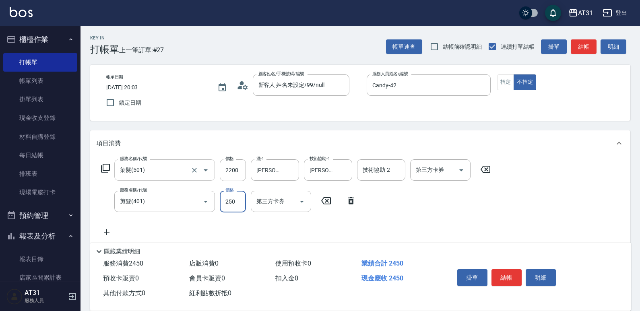
type input "220"
type input "30"
type input "250"
type input "300"
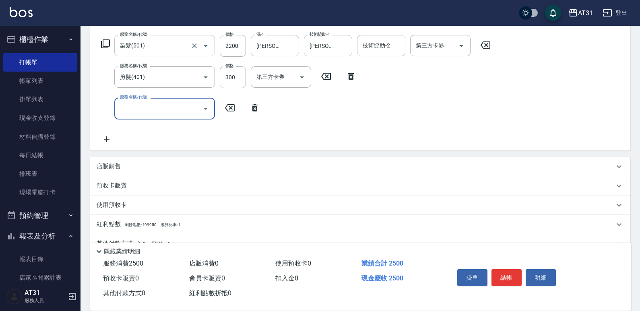
scroll to position [164, 0]
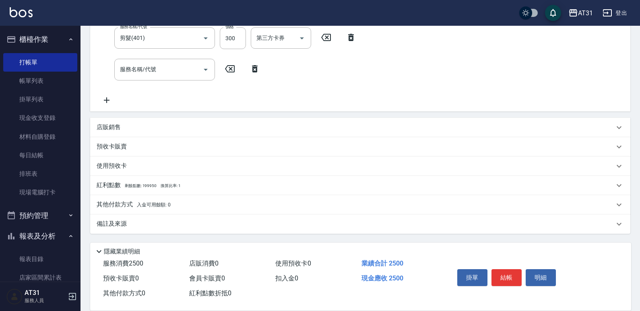
click at [112, 131] on p "店販銷售" at bounding box center [109, 127] width 24 height 8
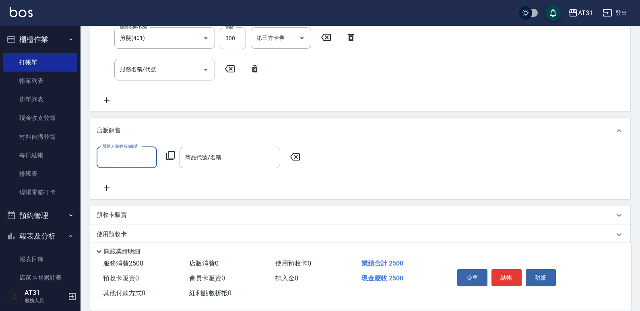
scroll to position [0, 0]
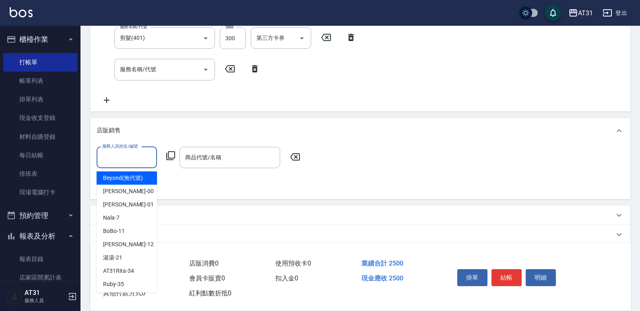
click at [130, 162] on input "服務人員姓名/編號" at bounding box center [126, 158] width 53 height 14
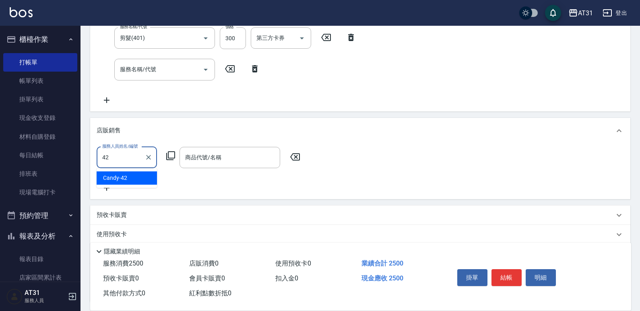
type input "Candy-42"
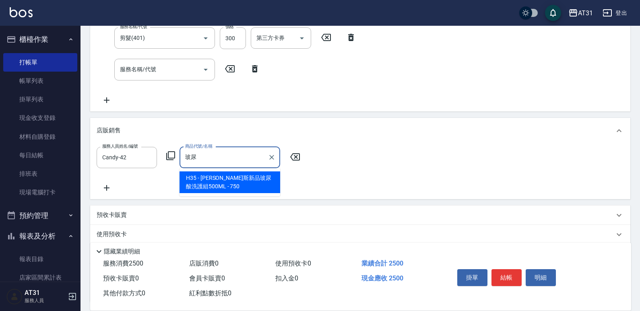
click at [213, 155] on input "玻尿" at bounding box center [223, 158] width 81 height 14
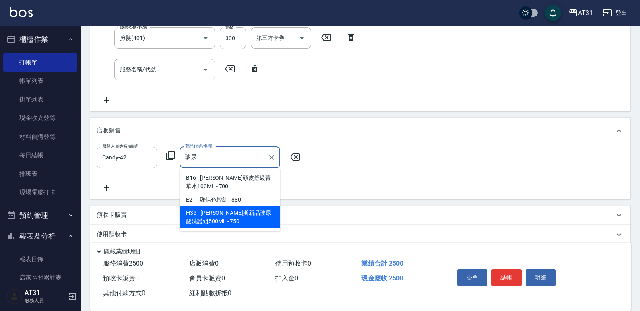
click at [221, 229] on ul "B16 - 里歐頭皮舒緩菁華水100ML - 700 E21 - 驊信色控紅 - 880 H35 - 喬娜斯新品玻尿酸洗護組500ML - 750" at bounding box center [230, 199] width 101 height 63
click at [219, 221] on span "H35 - 喬娜斯新品玻尿酸洗護組500ML - 750" at bounding box center [230, 218] width 101 height 22
type input "[PERSON_NAME]斯新品玻尿酸洗護組500ML"
type input "320"
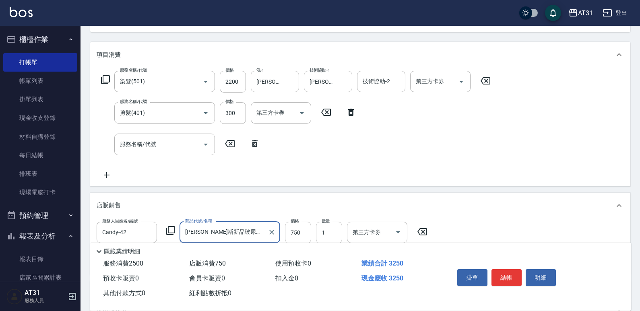
scroll to position [43, 0]
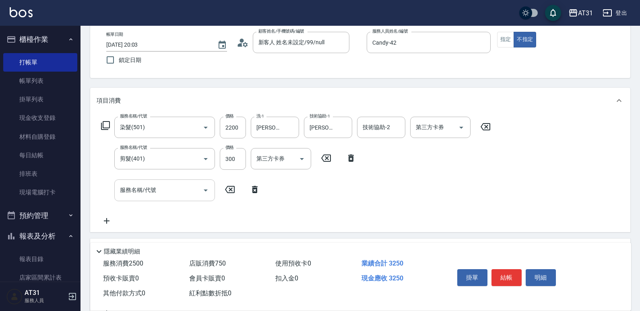
type input "[PERSON_NAME]斯新品玻尿酸洗護組500ML"
click at [158, 194] on input "服務名稱/代號" at bounding box center [158, 190] width 81 height 14
type input "201"
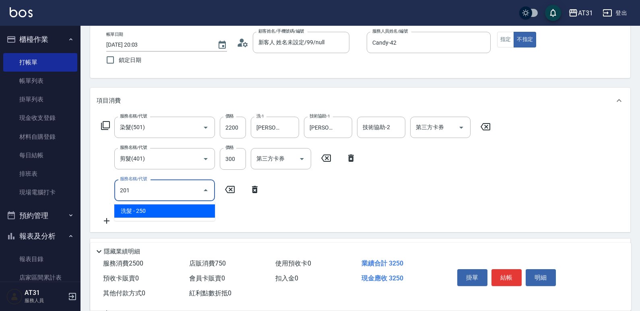
type input "350"
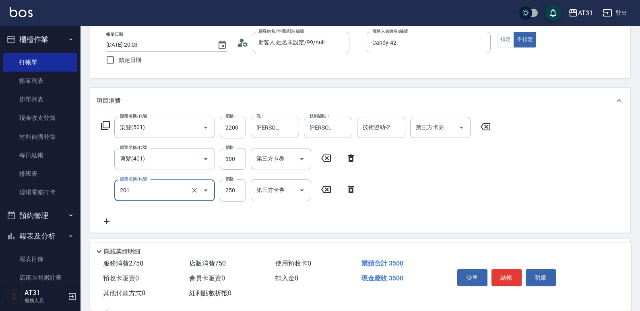
type input "洗髮(201)"
type input "3"
type input "320"
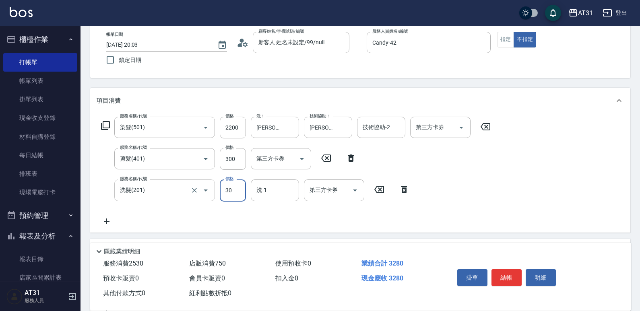
type input "300"
type input "350"
type input "300"
click at [502, 275] on button "結帳" at bounding box center [507, 277] width 30 height 17
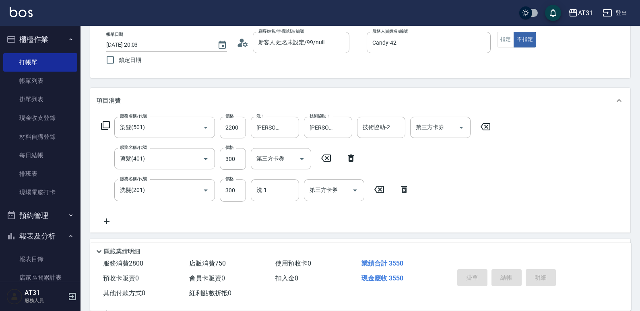
type input "2025/08/23 20:05"
type input "0"
